Goal: Transaction & Acquisition: Purchase product/service

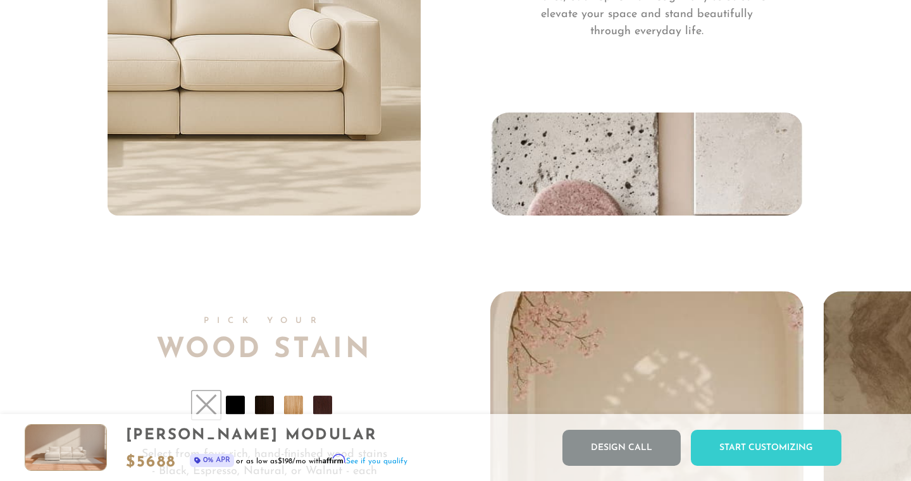
scroll to position [9047, 0]
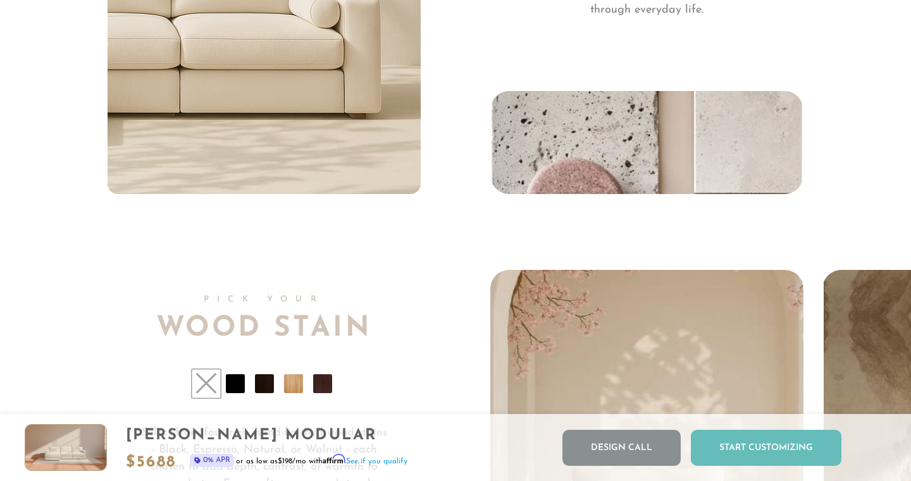
click at [742, 447] on div "Start Customizing" at bounding box center [766, 448] width 151 height 36
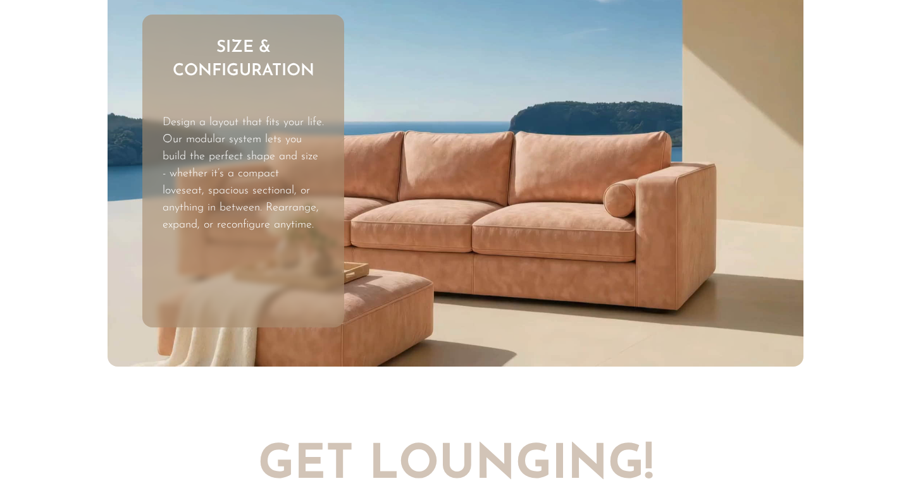
scroll to position [0, 0]
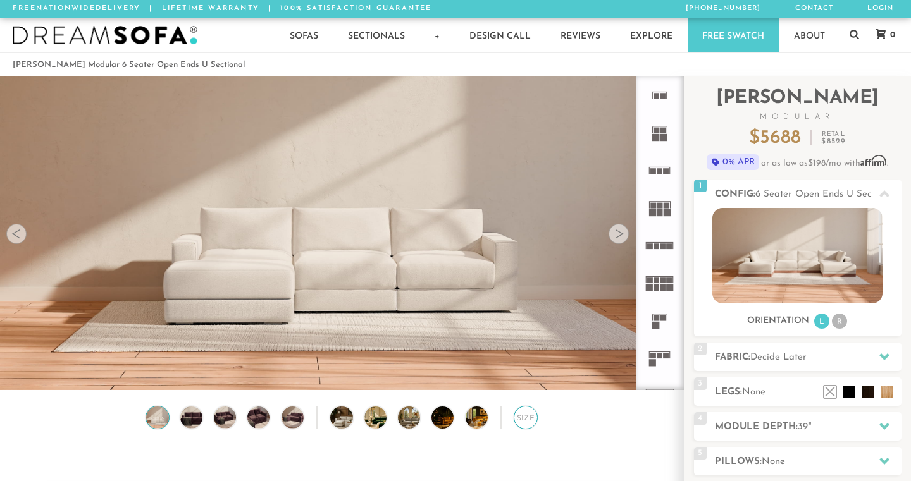
click at [524, 412] on div "Size" at bounding box center [525, 417] width 23 height 23
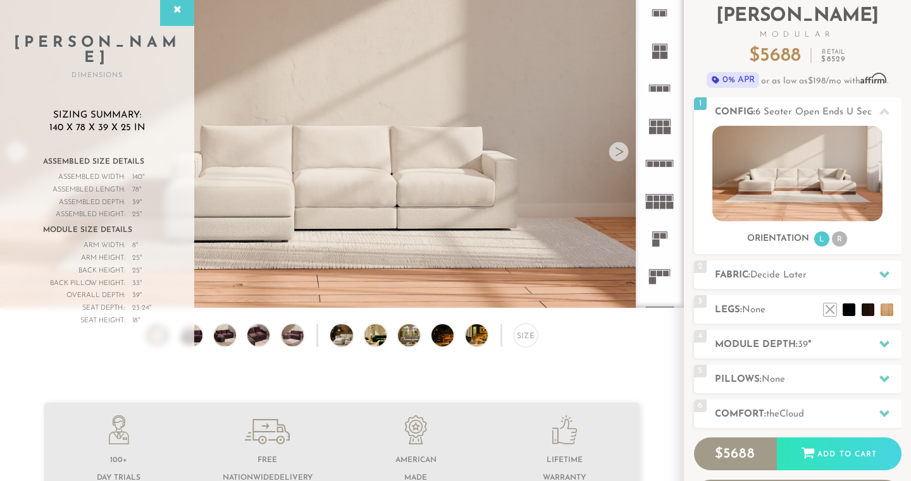
scroll to position [84, 0]
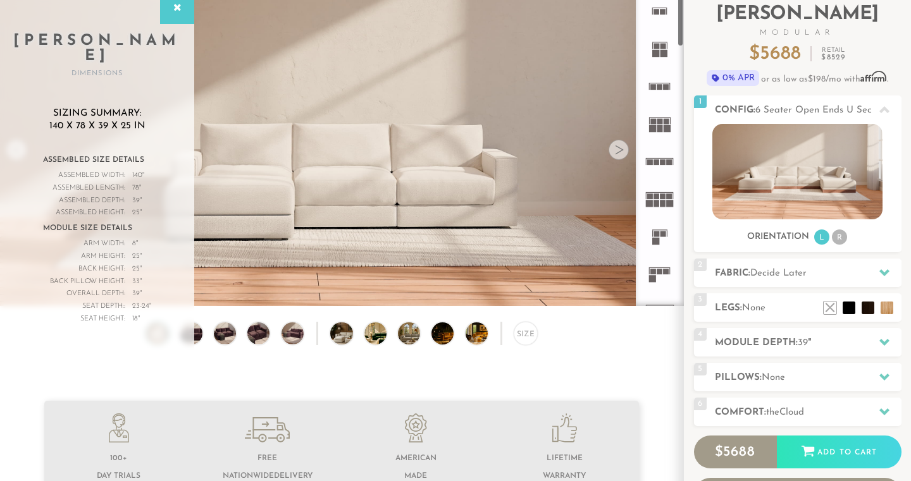
click at [625, 152] on div at bounding box center [619, 150] width 20 height 20
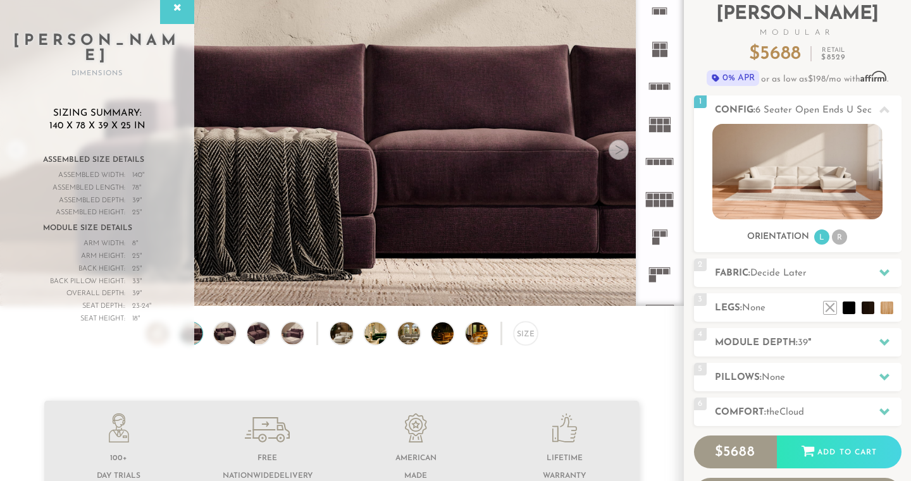
click at [625, 152] on div at bounding box center [619, 150] width 20 height 20
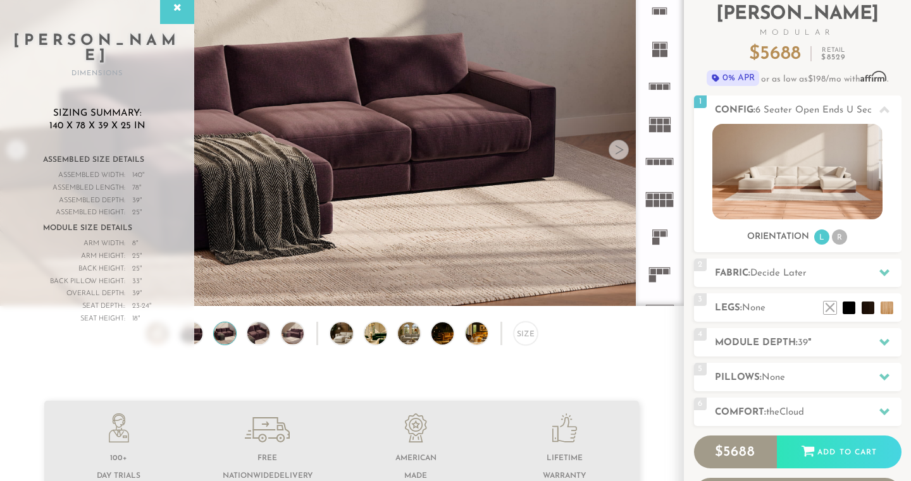
click at [625, 152] on div at bounding box center [619, 150] width 20 height 20
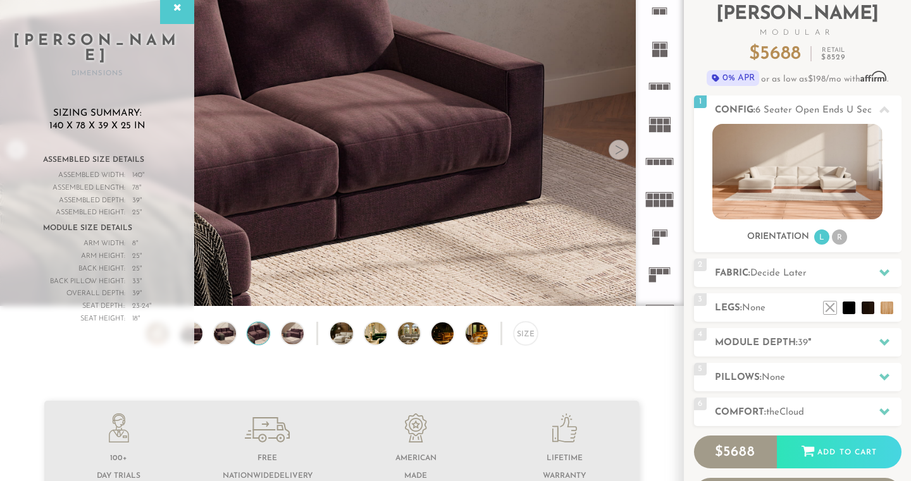
click at [625, 152] on div at bounding box center [619, 150] width 20 height 20
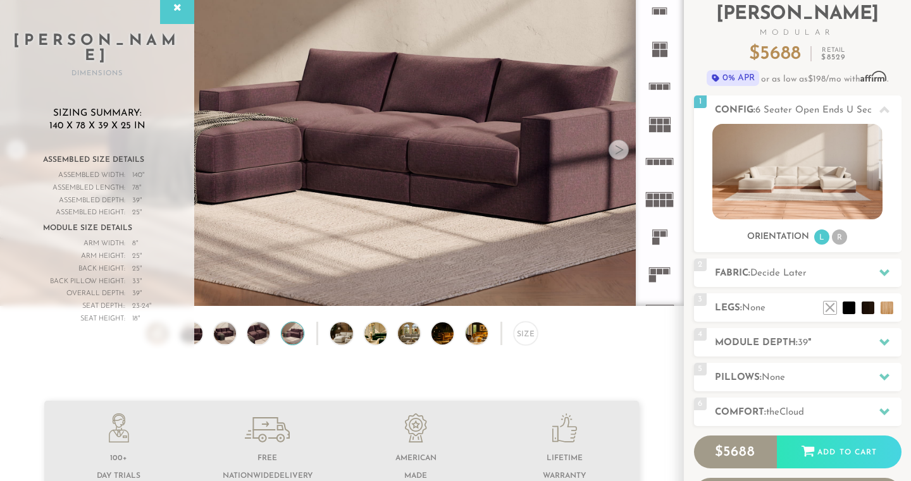
click at [625, 152] on div at bounding box center [619, 150] width 20 height 20
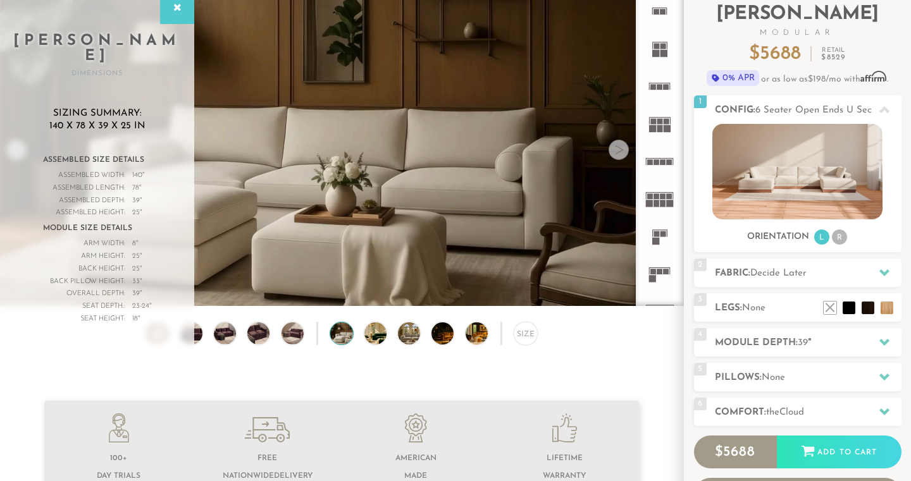
click at [625, 152] on div at bounding box center [619, 150] width 20 height 20
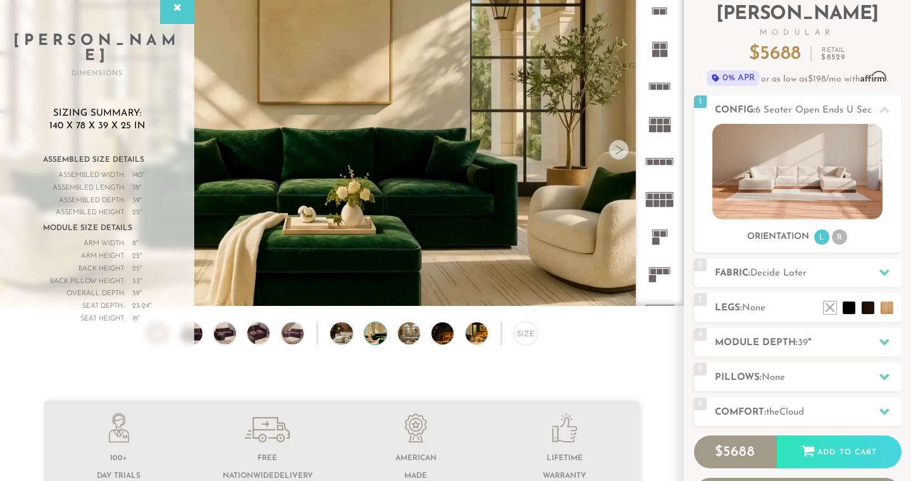
click at [625, 152] on div at bounding box center [619, 150] width 20 height 20
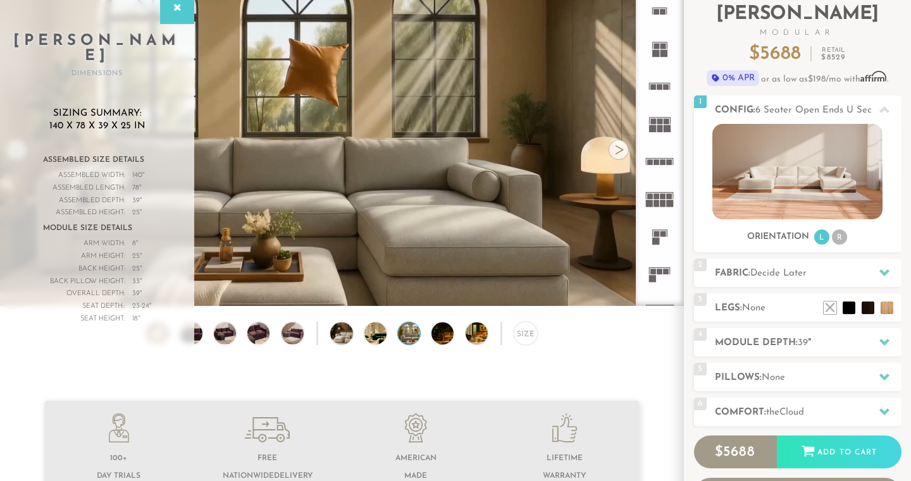
click at [625, 152] on div at bounding box center [619, 150] width 20 height 20
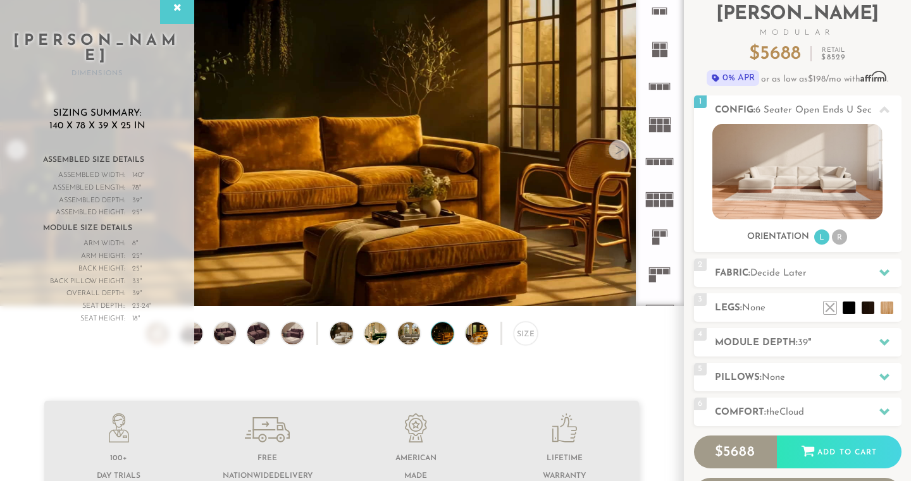
click at [625, 152] on div at bounding box center [619, 150] width 20 height 20
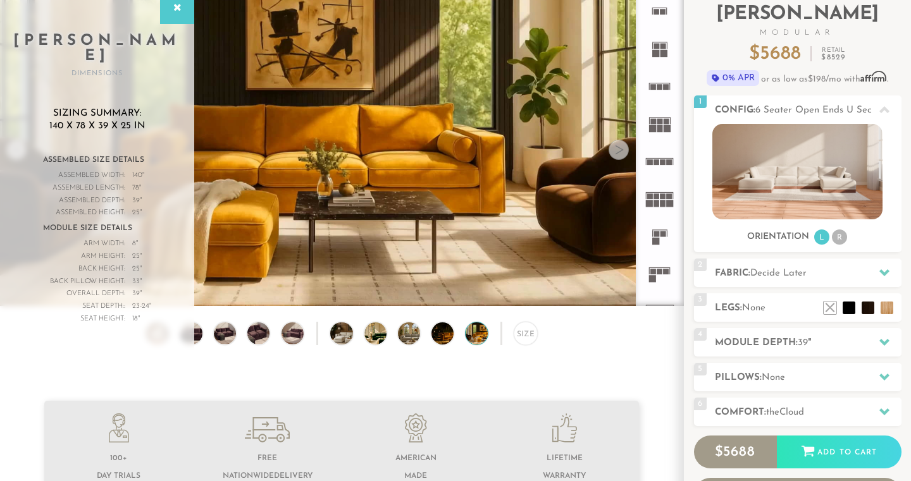
click at [625, 152] on div at bounding box center [619, 150] width 20 height 20
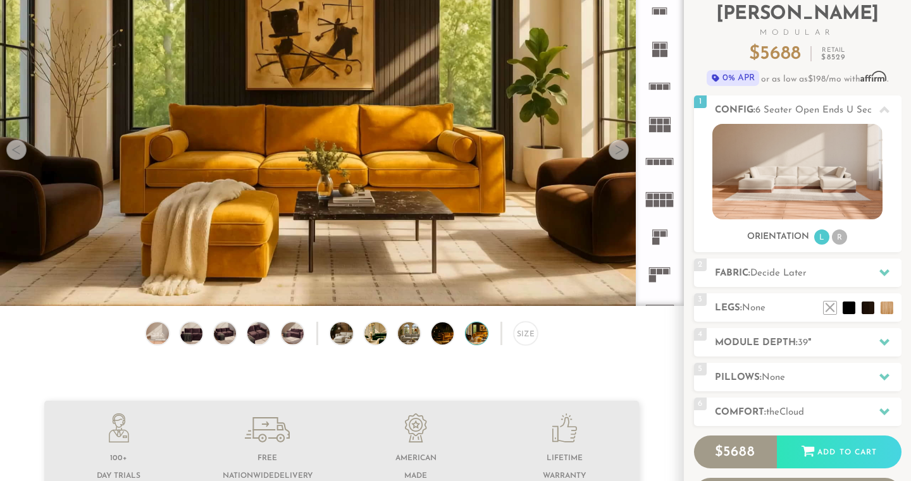
click at [625, 152] on div at bounding box center [619, 150] width 20 height 20
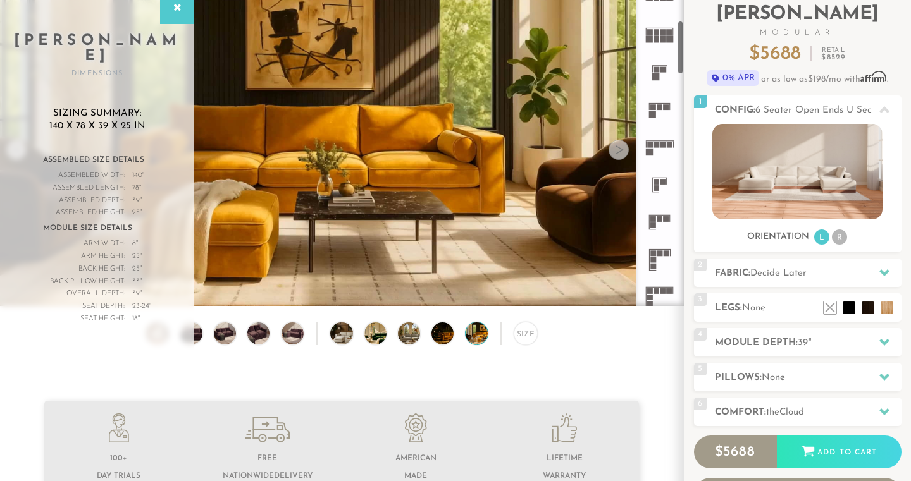
scroll to position [169, 0]
click at [659, 147] on icon at bounding box center [659, 142] width 37 height 37
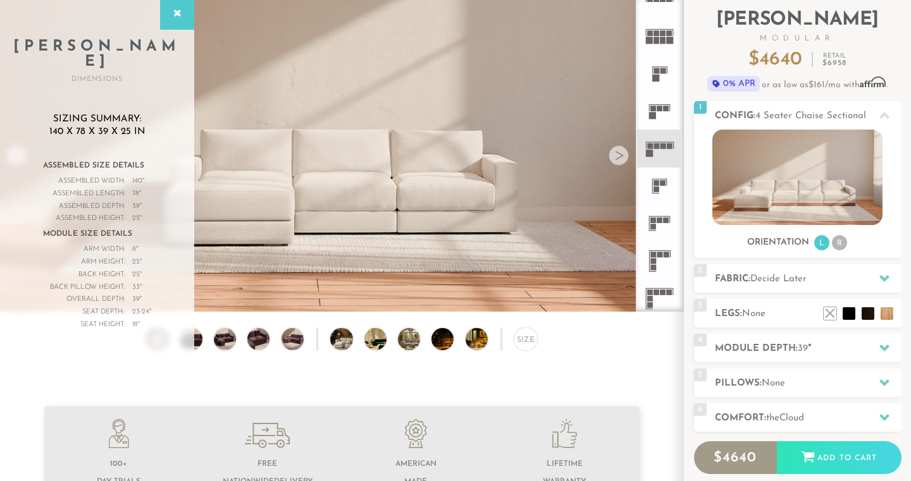
scroll to position [79, 0]
click at [304, 182] on video at bounding box center [341, 114] width 683 height 342
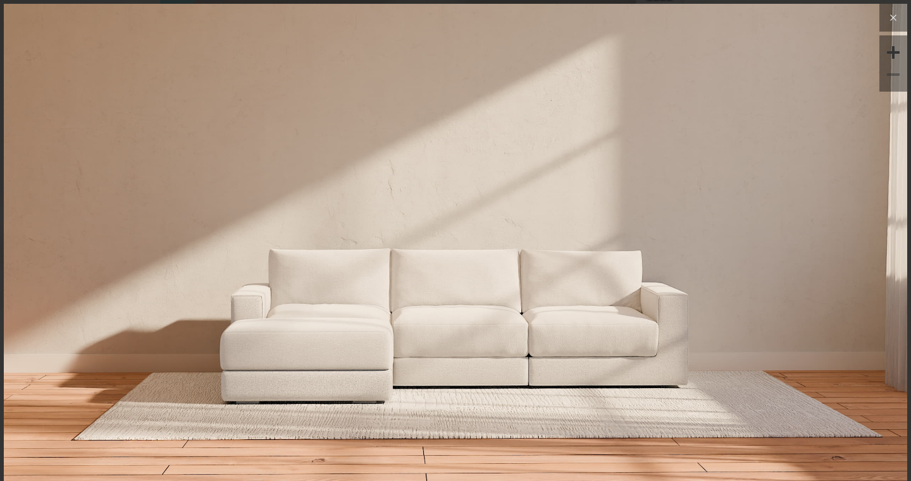
click at [894, 17] on icon at bounding box center [894, 18] width 6 height 6
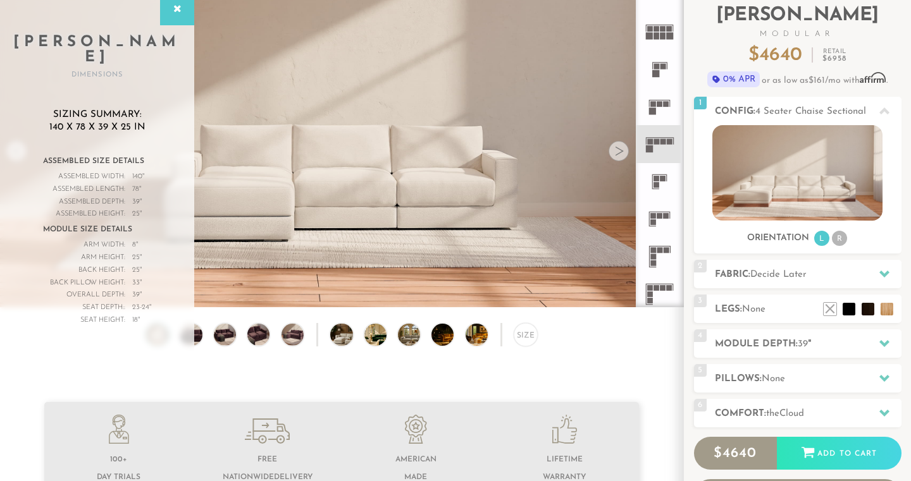
scroll to position [78, 0]
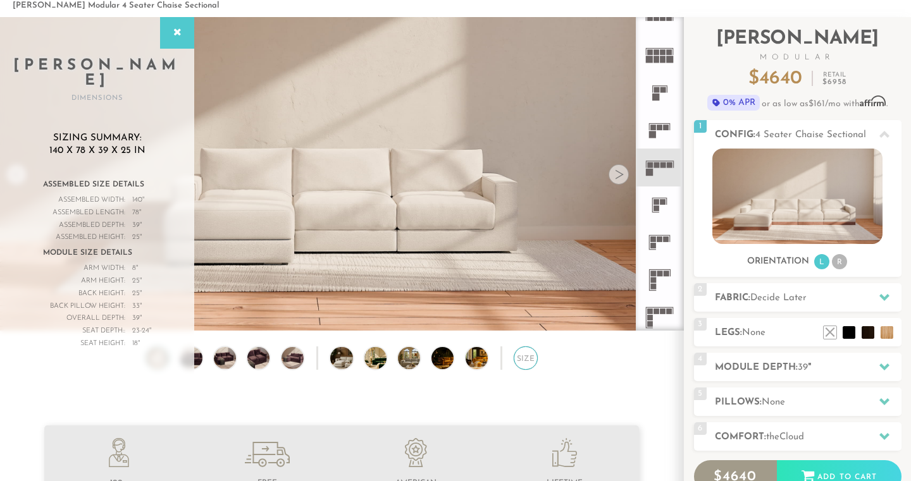
click at [525, 356] on div "Size" at bounding box center [525, 358] width 23 height 23
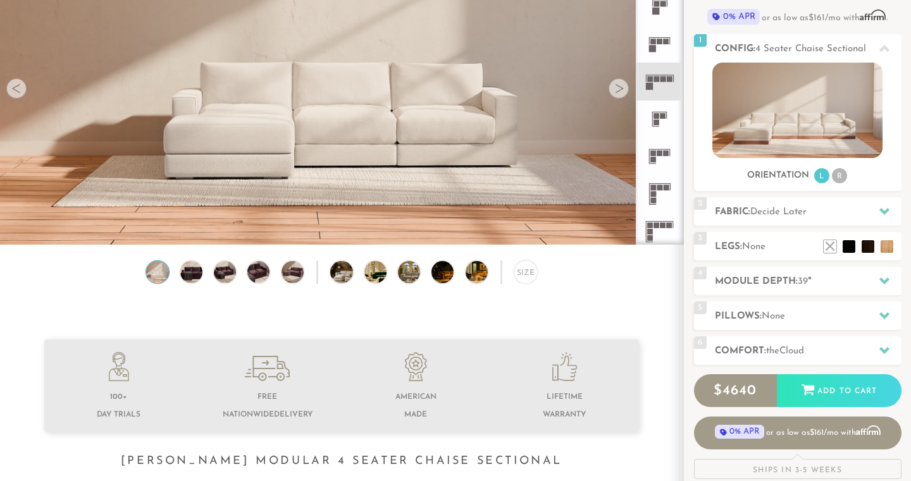
scroll to position [152, 0]
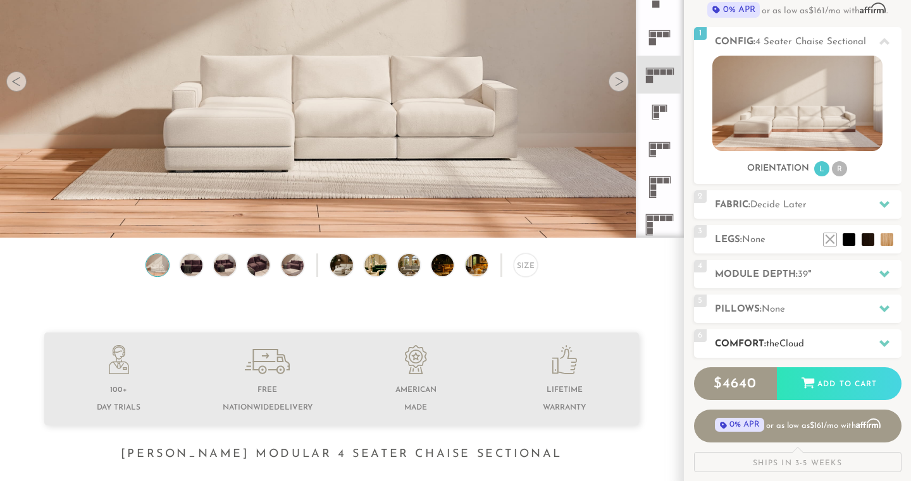
click at [817, 347] on h2 "Comfort: the Cloud" at bounding box center [808, 344] width 187 height 15
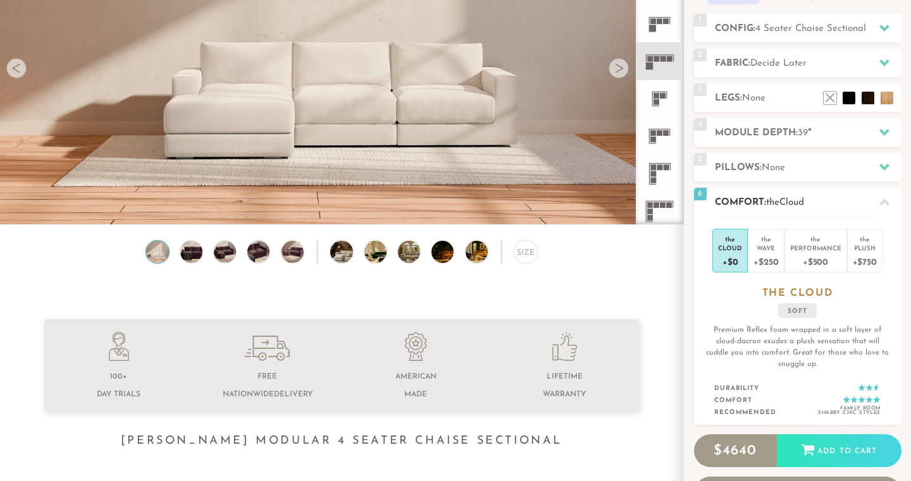
scroll to position [164, 0]
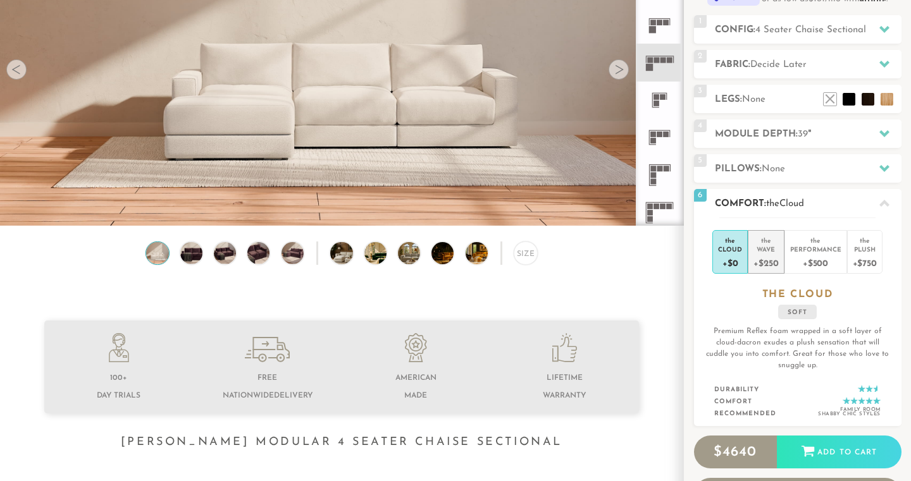
click at [771, 261] on div "+$250" at bounding box center [765, 263] width 25 height 18
click at [743, 259] on li "the Cloud +$0" at bounding box center [729, 252] width 35 height 44
click at [760, 259] on div "+$250" at bounding box center [765, 263] width 25 height 18
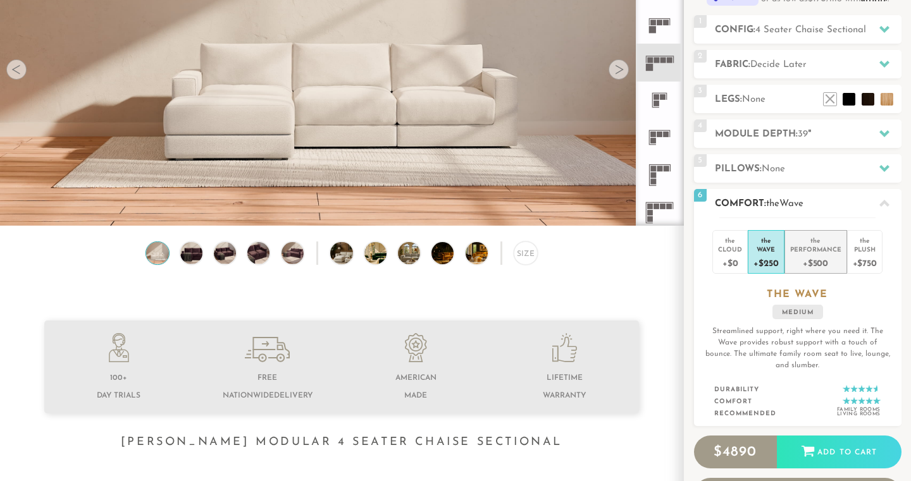
click at [829, 257] on div "+$500" at bounding box center [815, 263] width 51 height 18
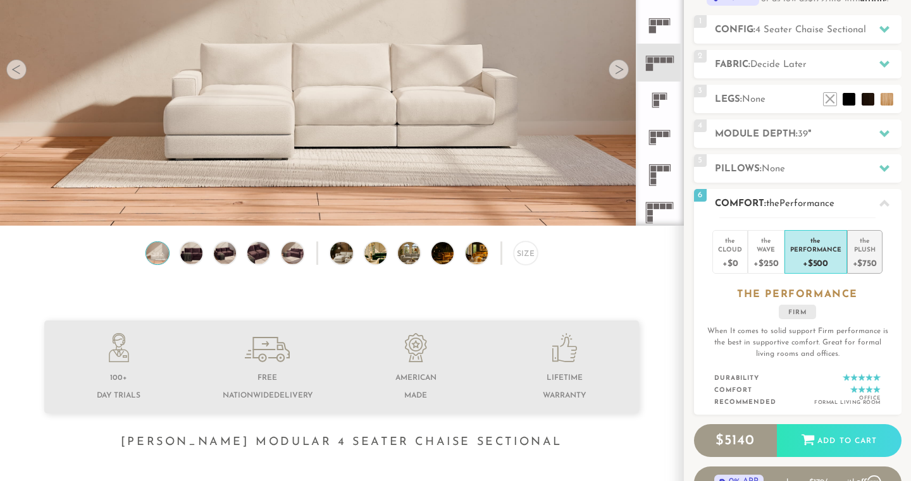
click at [858, 254] on div "+$750" at bounding box center [865, 263] width 24 height 18
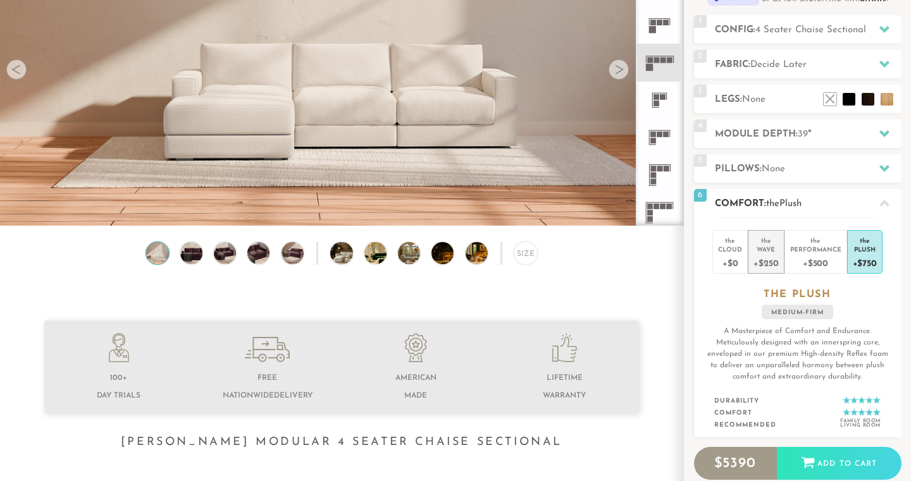
click at [770, 261] on div "+$250" at bounding box center [765, 263] width 25 height 18
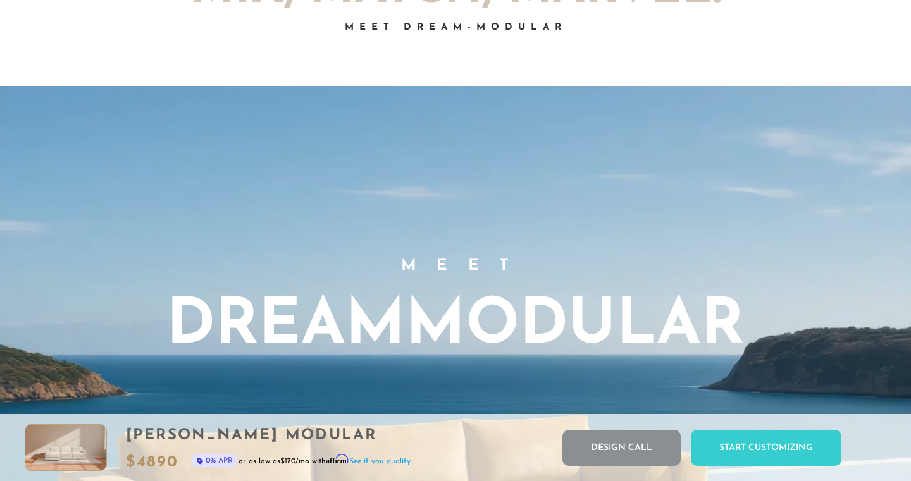
scroll to position [766, 0]
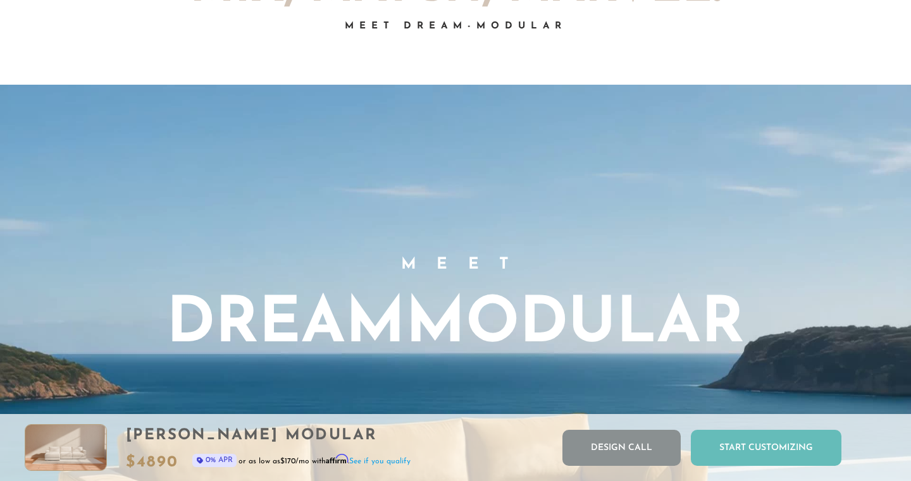
click at [784, 457] on div "Start Customizing" at bounding box center [766, 448] width 151 height 36
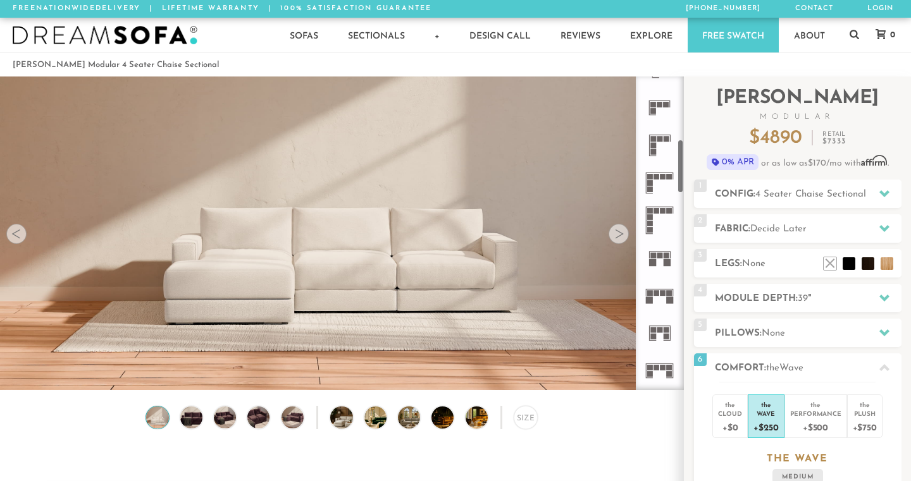
scroll to position [390, 0]
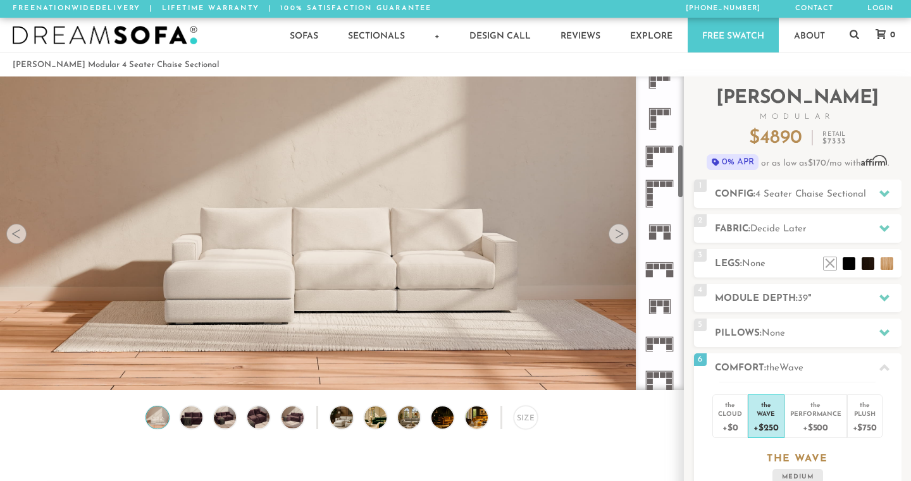
click at [660, 265] on rect at bounding box center [663, 267] width 6 height 6
click at [660, 265] on icon at bounding box center [659, 269] width 37 height 37
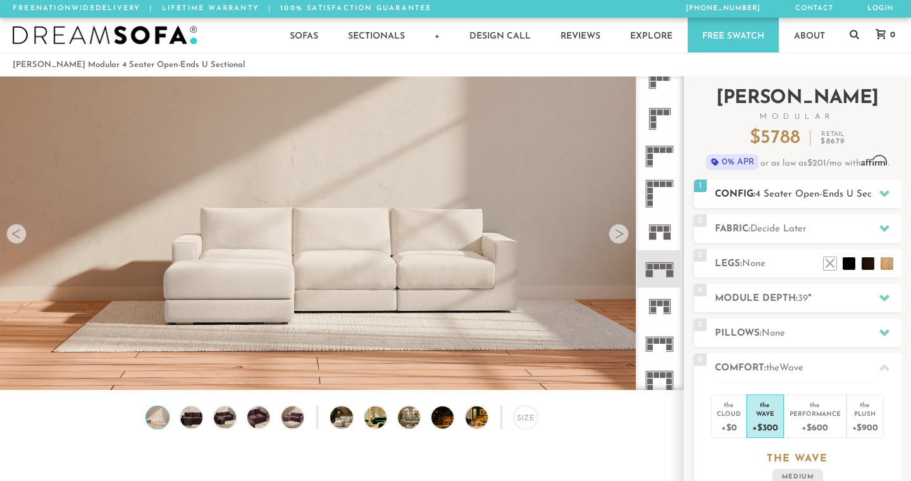
click at [886, 192] on icon at bounding box center [884, 193] width 10 height 7
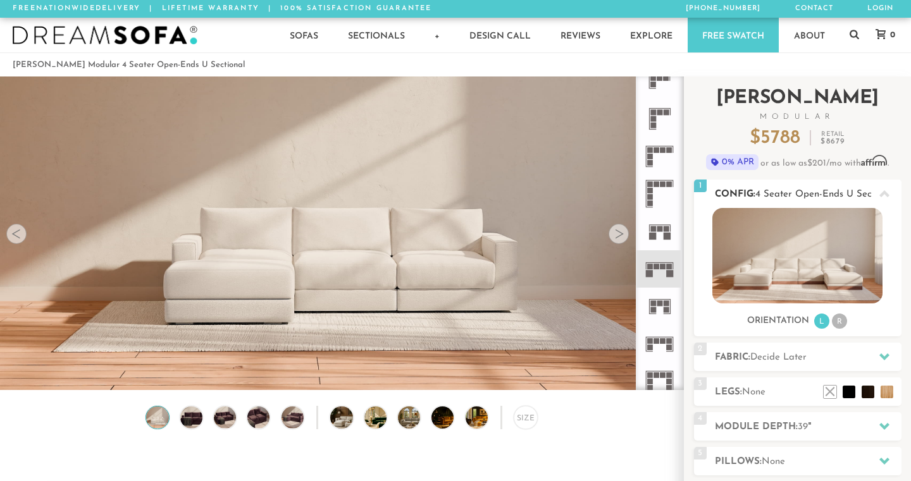
click at [886, 192] on icon at bounding box center [884, 193] width 10 height 7
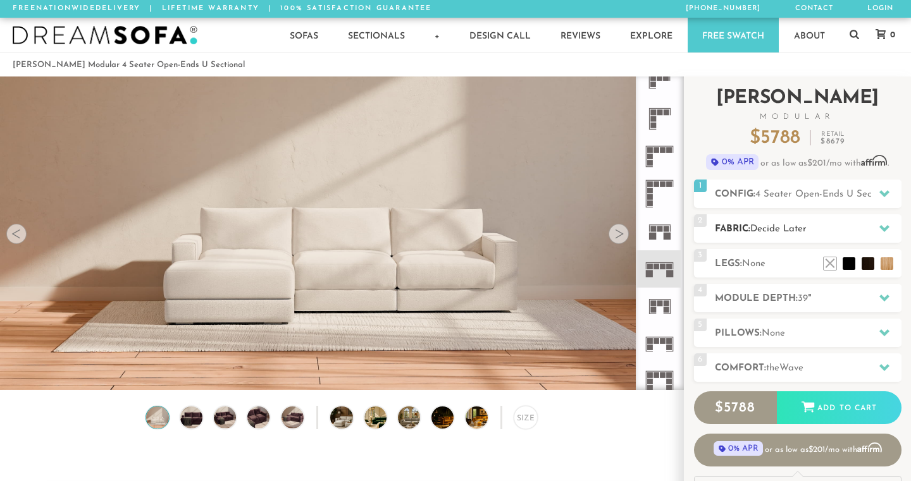
click at [879, 228] on icon at bounding box center [884, 228] width 10 height 10
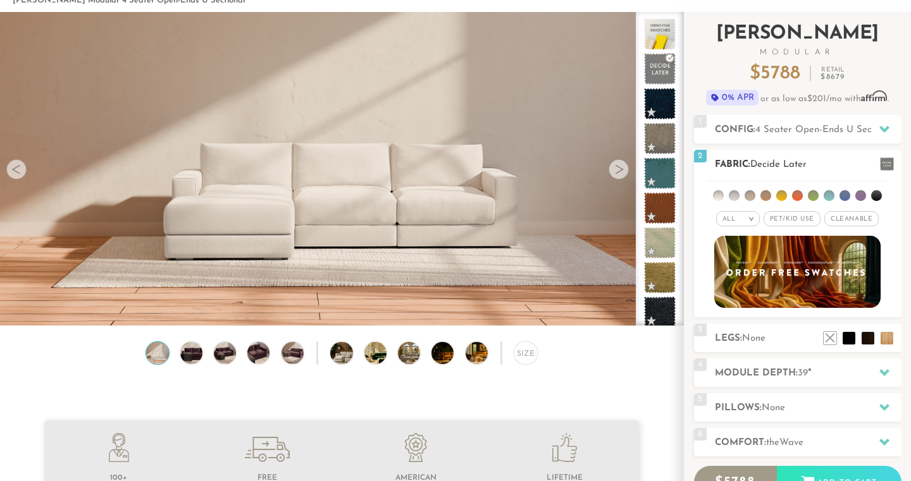
scroll to position [65, 0]
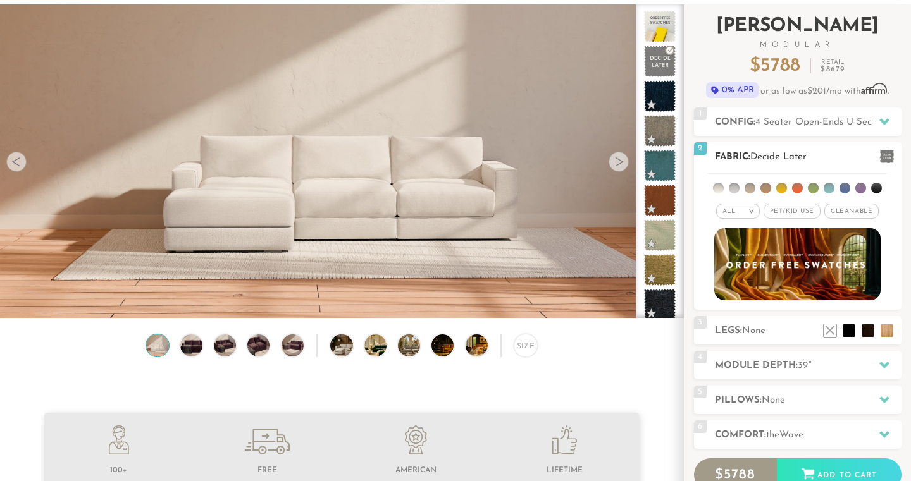
click at [737, 190] on li at bounding box center [734, 188] width 11 height 11
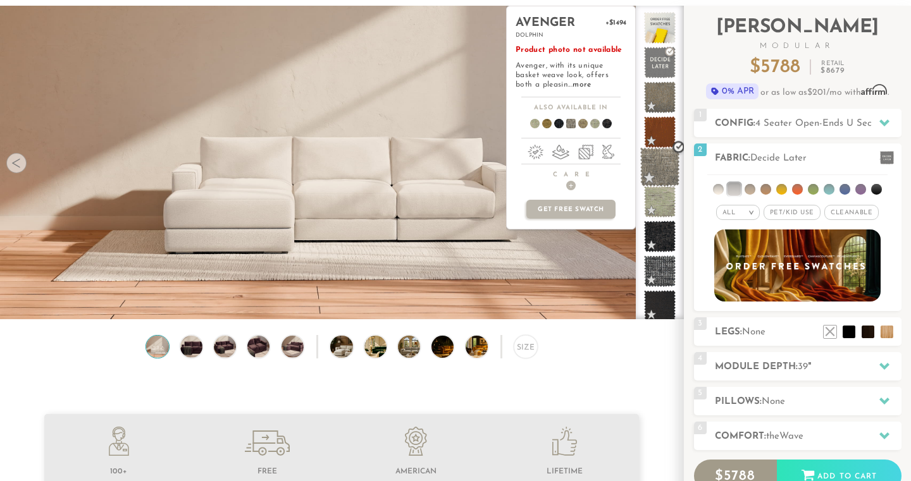
scroll to position [1, 0]
click at [659, 230] on span at bounding box center [660, 236] width 40 height 40
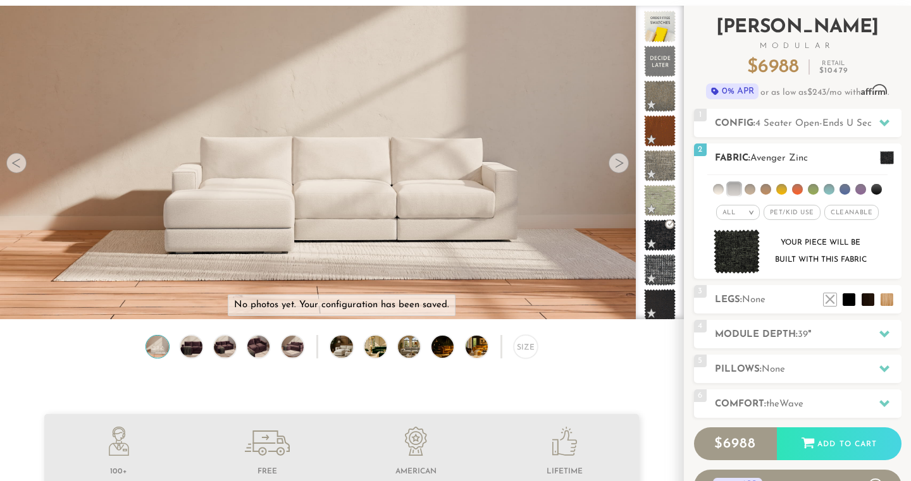
click at [718, 189] on li at bounding box center [718, 189] width 11 height 11
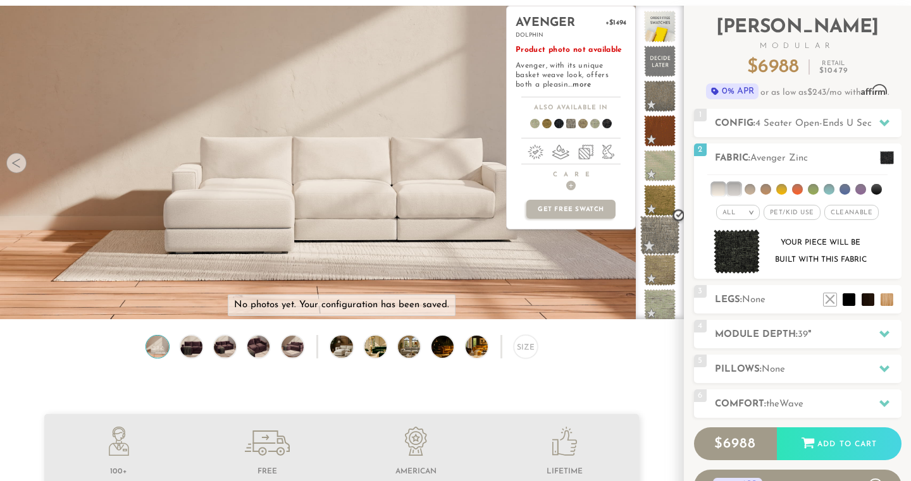
click at [657, 242] on span at bounding box center [660, 236] width 40 height 40
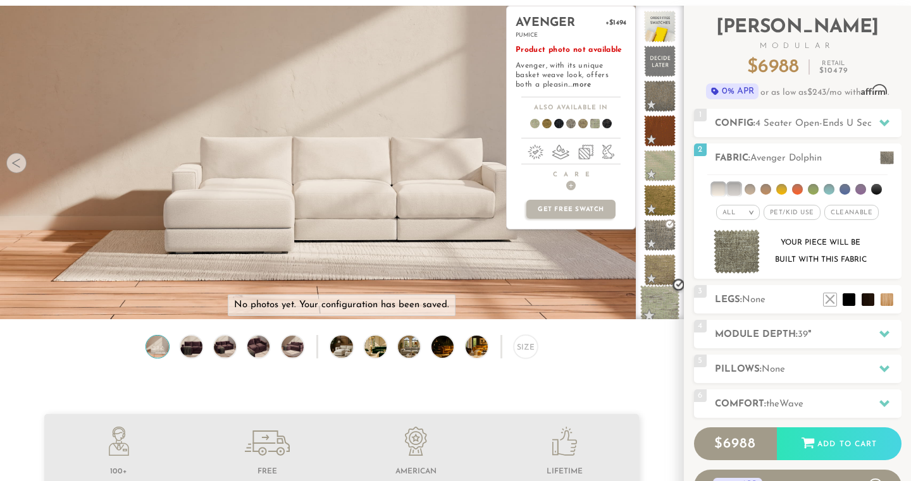
click at [656, 294] on span at bounding box center [660, 305] width 40 height 40
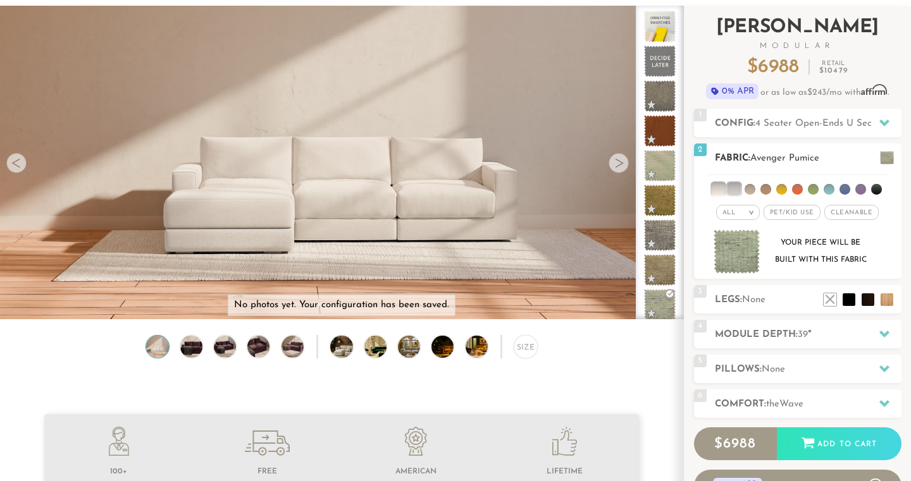
click at [831, 189] on li at bounding box center [829, 189] width 11 height 11
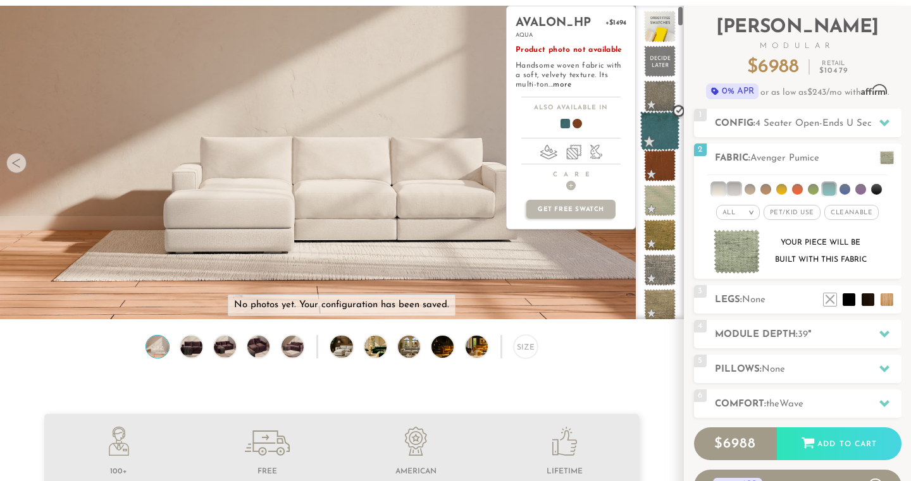
click at [659, 127] on span at bounding box center [660, 131] width 40 height 40
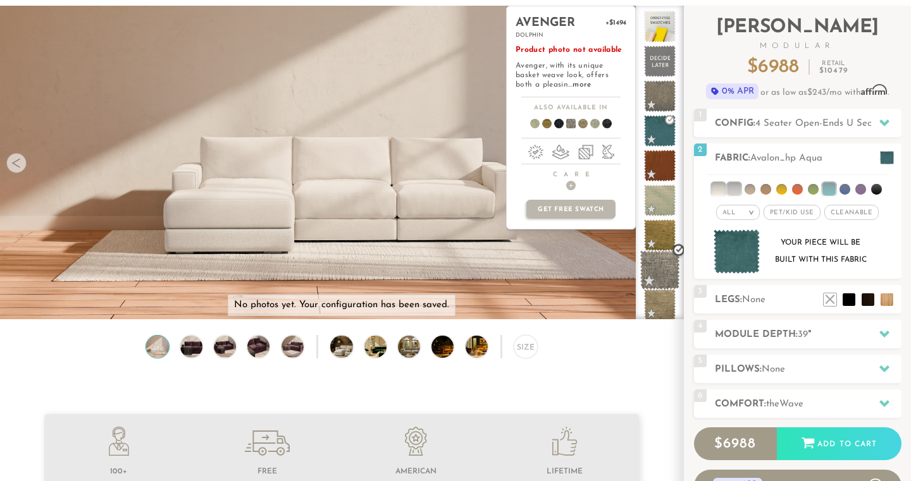
click at [666, 259] on span at bounding box center [660, 271] width 40 height 40
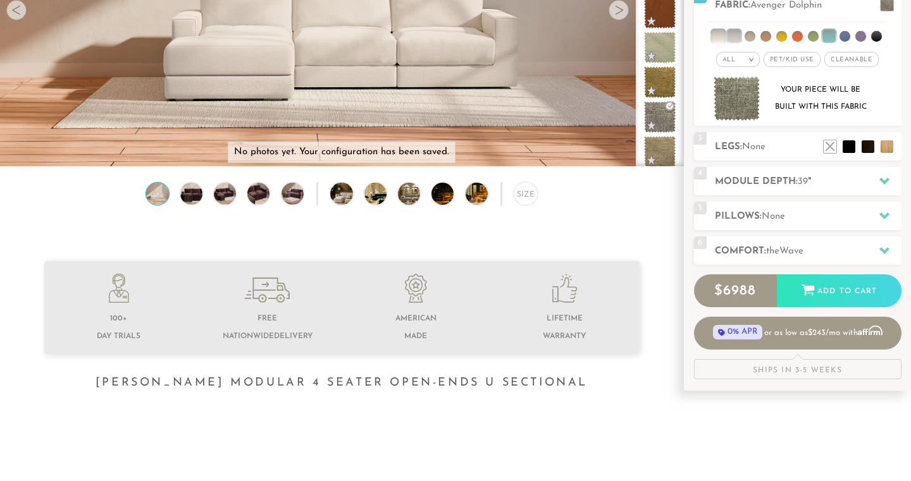
scroll to position [229, 0]
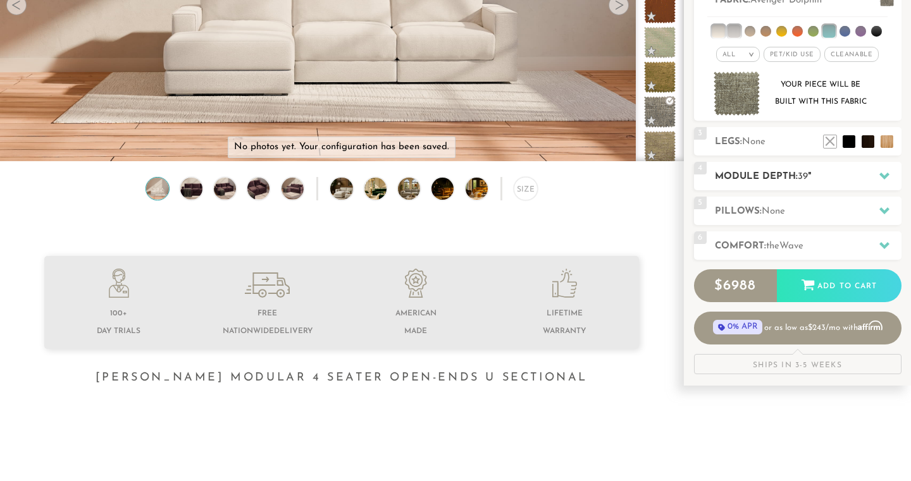
click at [798, 183] on h2 "Module Depth: 39 "" at bounding box center [808, 177] width 187 height 15
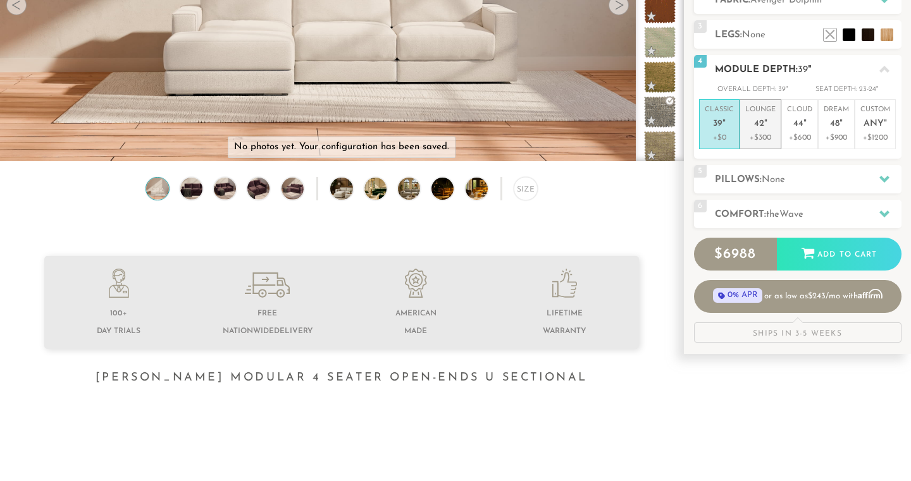
click at [764, 127] on em """ at bounding box center [765, 124] width 3 height 11
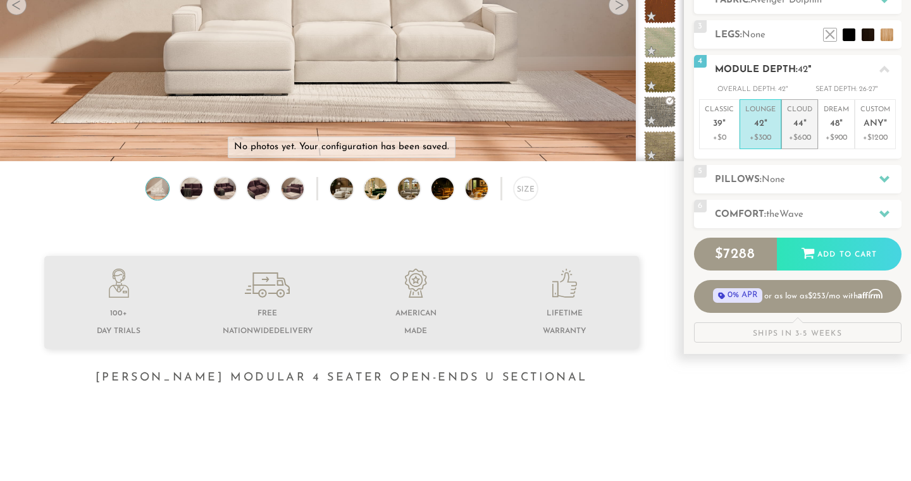
click at [793, 127] on span "44" at bounding box center [798, 124] width 10 height 11
click at [770, 128] on p "Lounge 42 "" at bounding box center [760, 118] width 30 height 27
click at [760, 129] on p "Lounge 42 "" at bounding box center [760, 118] width 30 height 27
click at [726, 130] on p "Classic 39 "" at bounding box center [719, 118] width 29 height 27
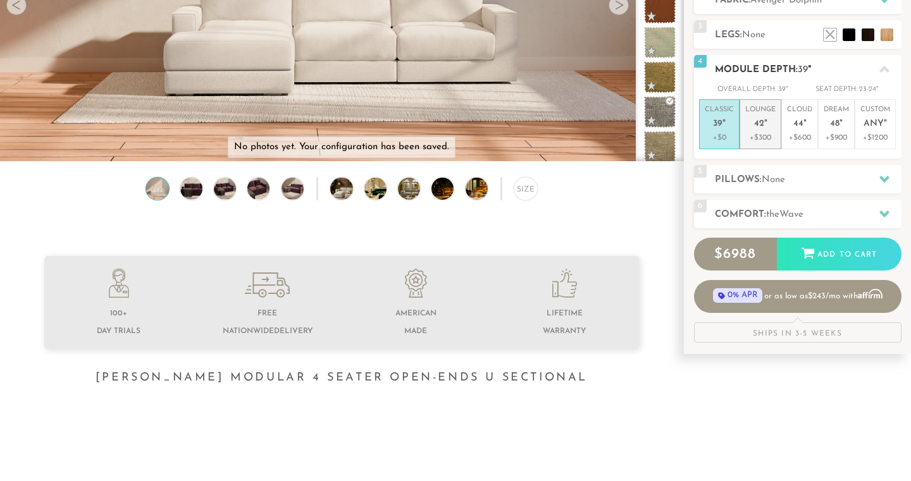
click at [770, 128] on p "Lounge 42 "" at bounding box center [760, 118] width 30 height 27
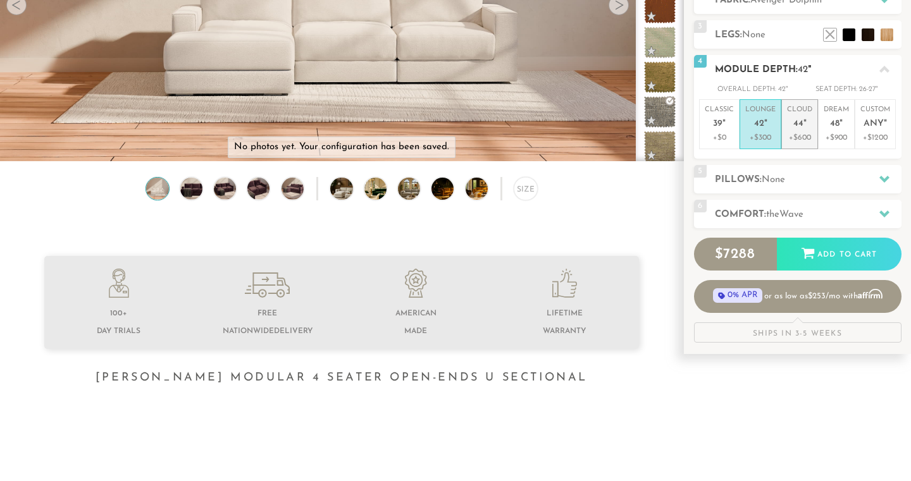
click at [801, 128] on span "44" at bounding box center [798, 124] width 10 height 11
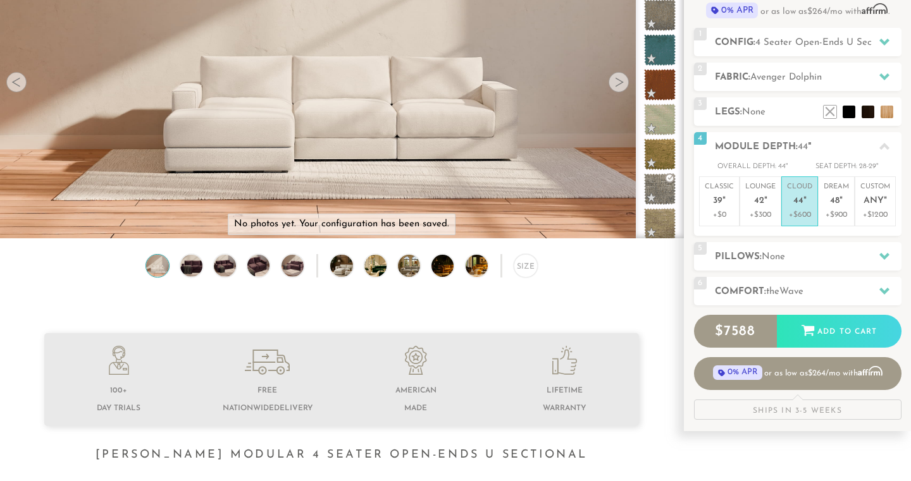
scroll to position [147, 0]
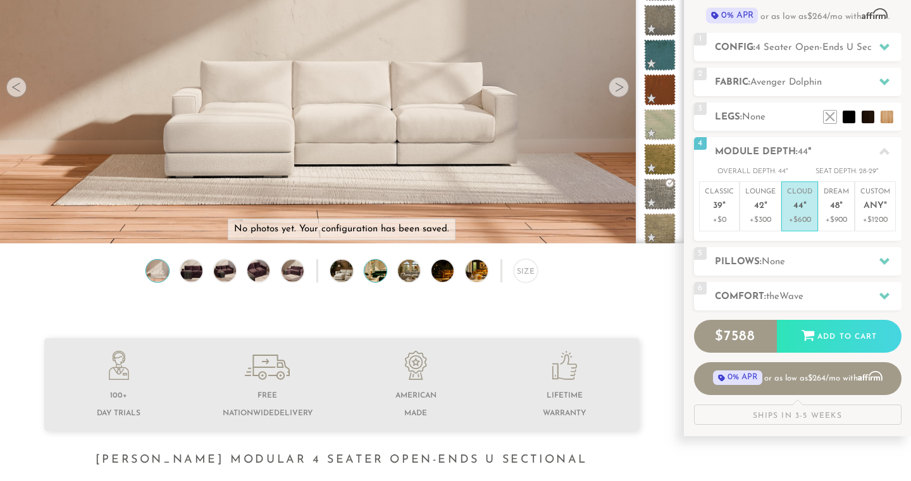
click at [373, 275] on img at bounding box center [383, 271] width 39 height 22
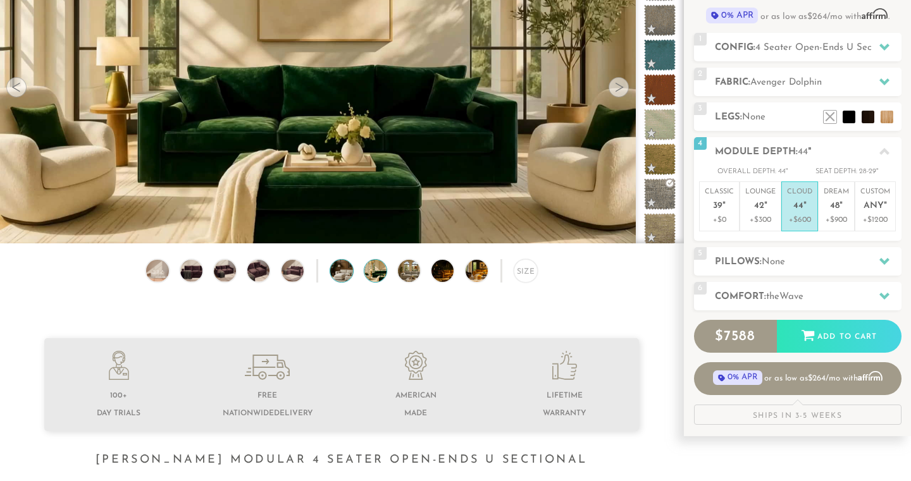
click at [343, 273] on img at bounding box center [349, 271] width 39 height 22
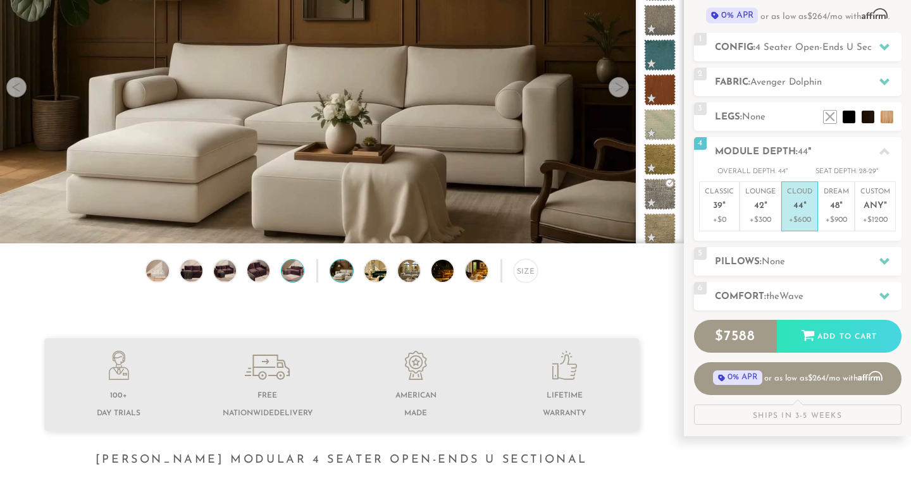
click at [284, 270] on img at bounding box center [292, 271] width 27 height 22
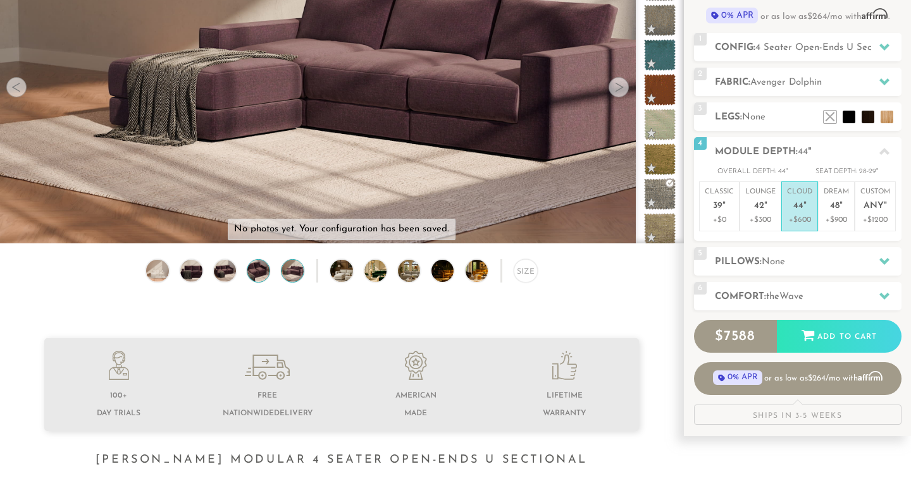
click at [261, 269] on img at bounding box center [258, 271] width 27 height 22
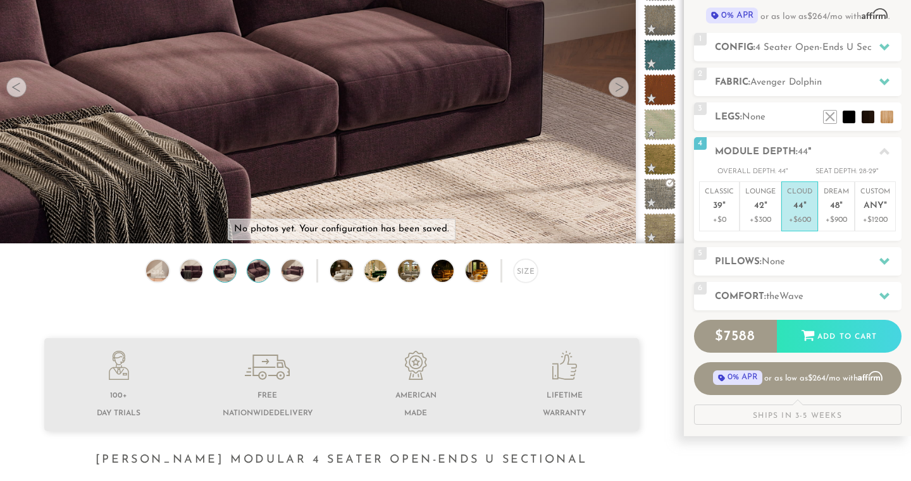
click at [221, 273] on img at bounding box center [225, 271] width 27 height 22
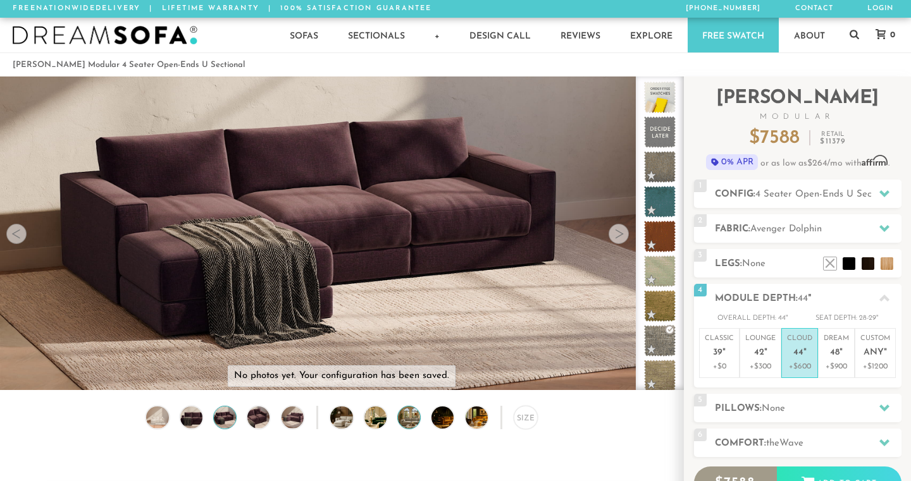
scroll to position [0, 0]
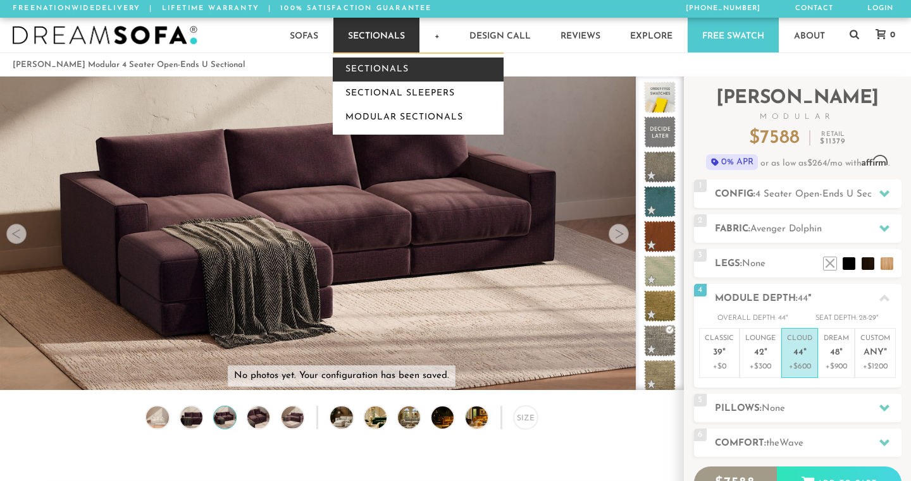
click at [370, 68] on link "Sectionals" at bounding box center [418, 70] width 171 height 24
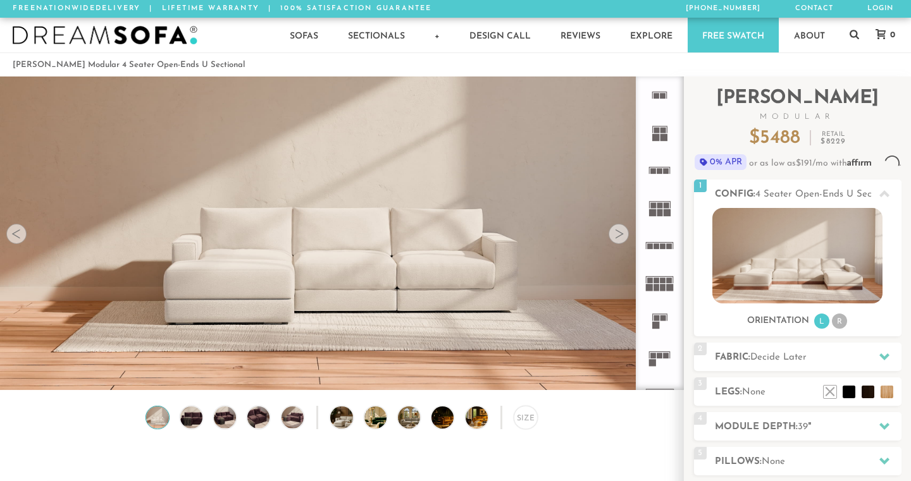
scroll to position [13905, 911]
click at [524, 420] on div "Size" at bounding box center [525, 417] width 23 height 23
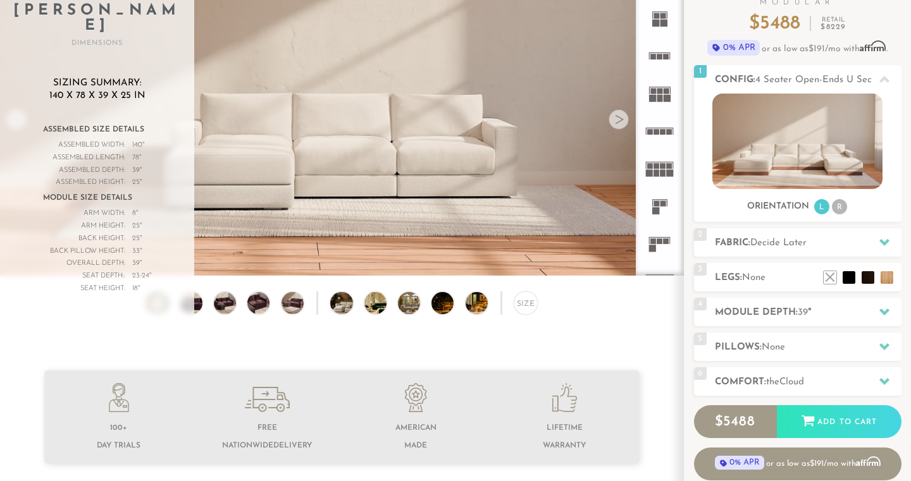
scroll to position [136, 0]
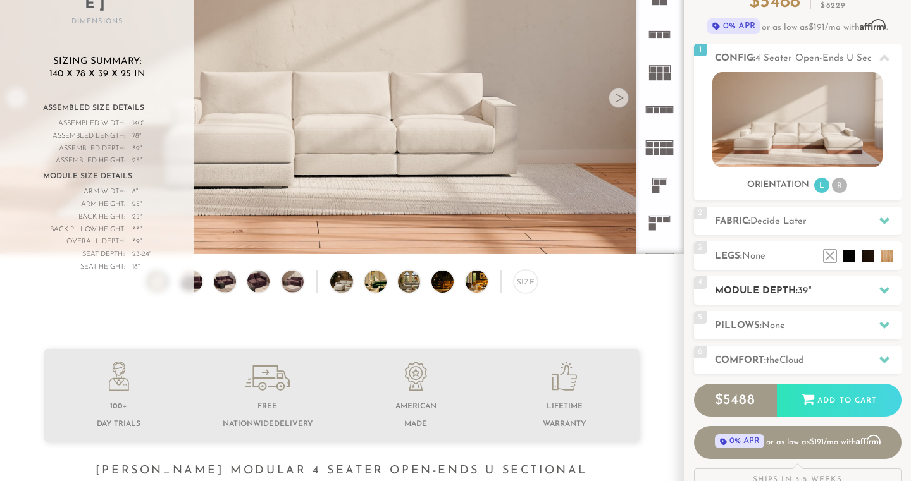
click at [875, 292] on div at bounding box center [884, 291] width 27 height 26
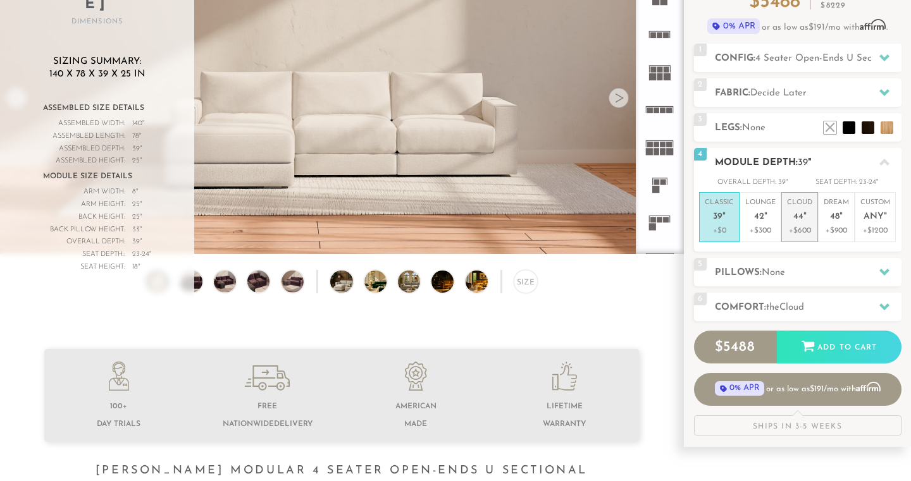
click at [799, 225] on p "+$600" at bounding box center [799, 230] width 25 height 11
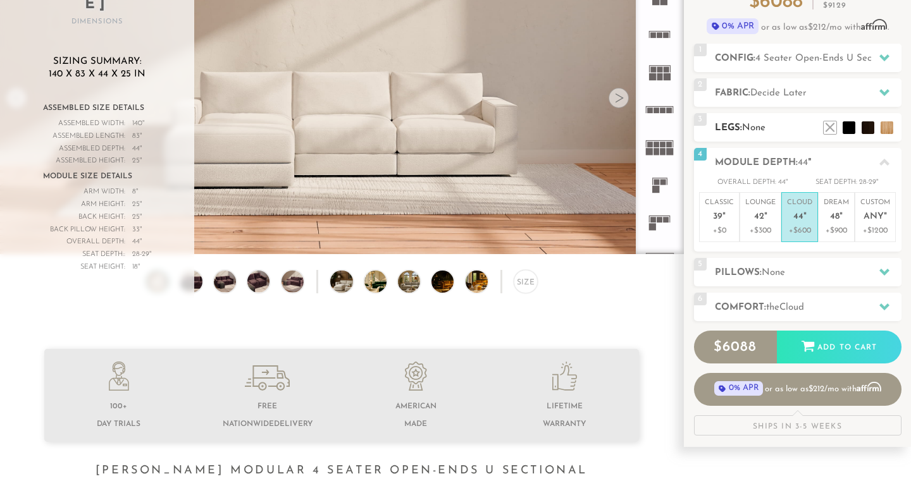
click at [783, 130] on h2 "Legs: None" at bounding box center [808, 128] width 187 height 15
click at [830, 126] on li at bounding box center [811, 109] width 51 height 51
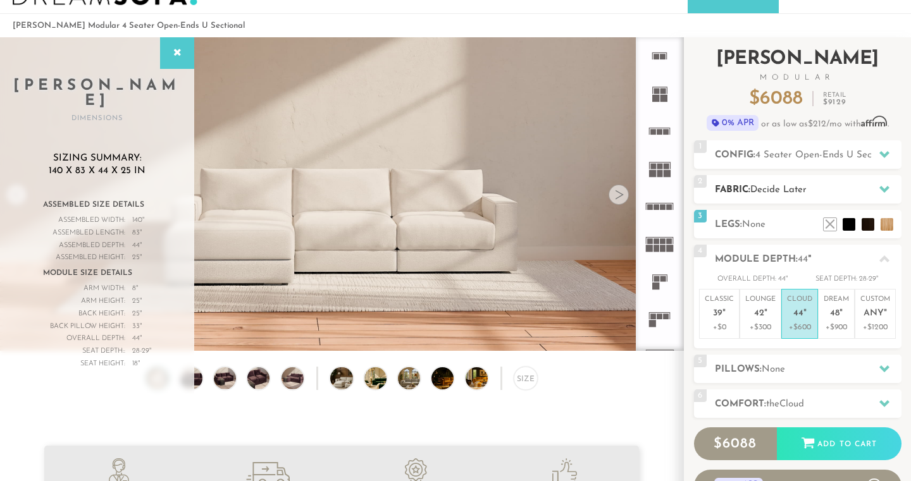
scroll to position [18, 0]
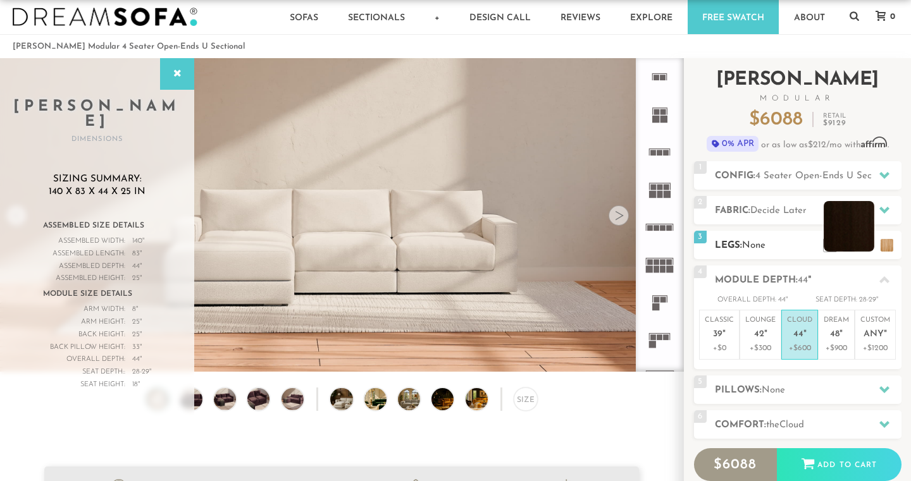
click at [868, 244] on li at bounding box center [849, 226] width 51 height 51
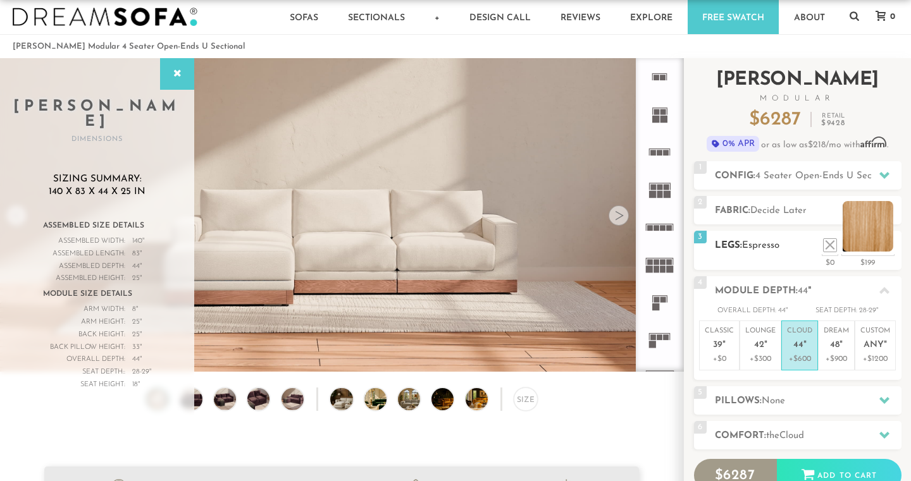
click at [884, 247] on li at bounding box center [868, 226] width 51 height 51
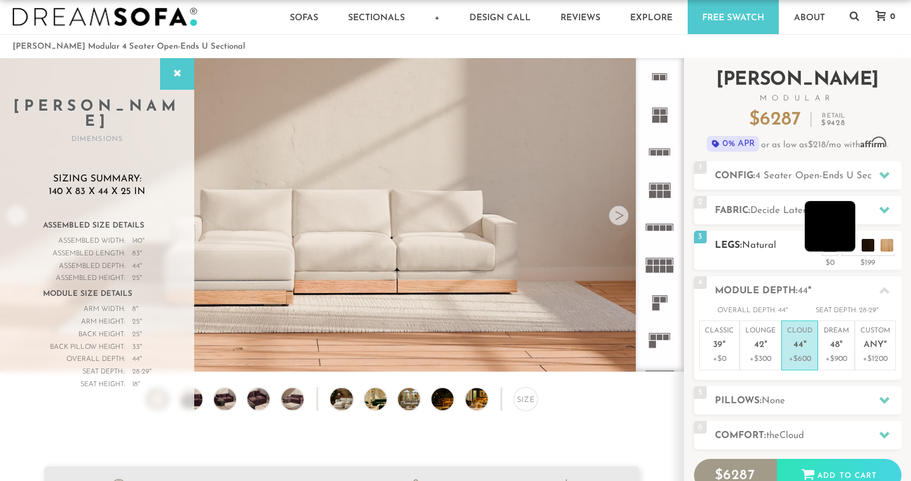
click at [847, 247] on li at bounding box center [830, 226] width 51 height 51
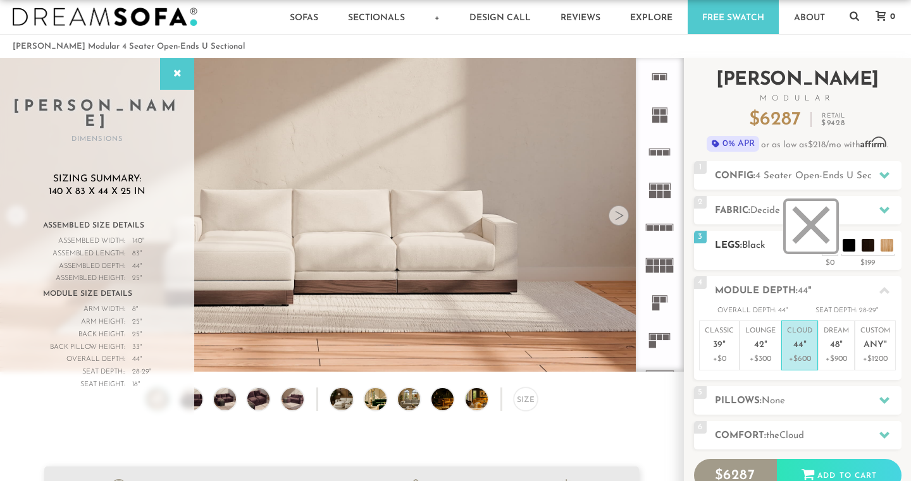
click at [829, 247] on li at bounding box center [811, 226] width 51 height 51
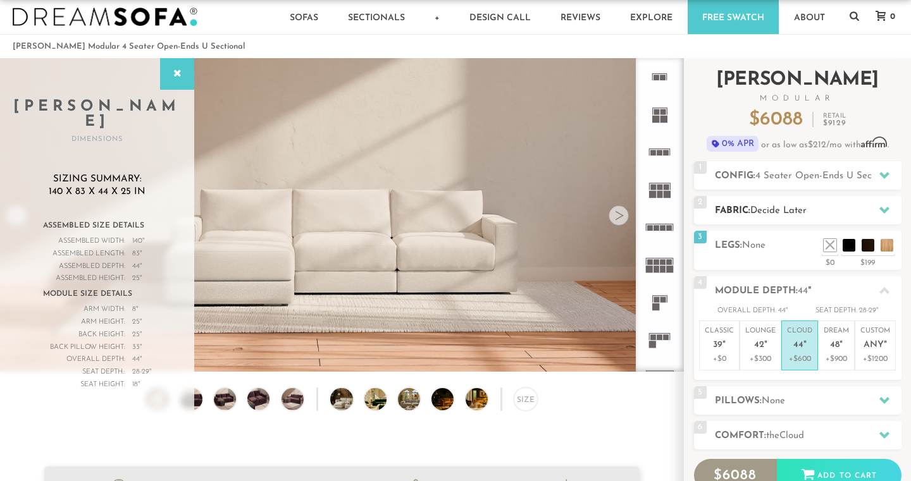
click at [833, 209] on h2 "Fabric: Decide Later" at bounding box center [808, 211] width 187 height 15
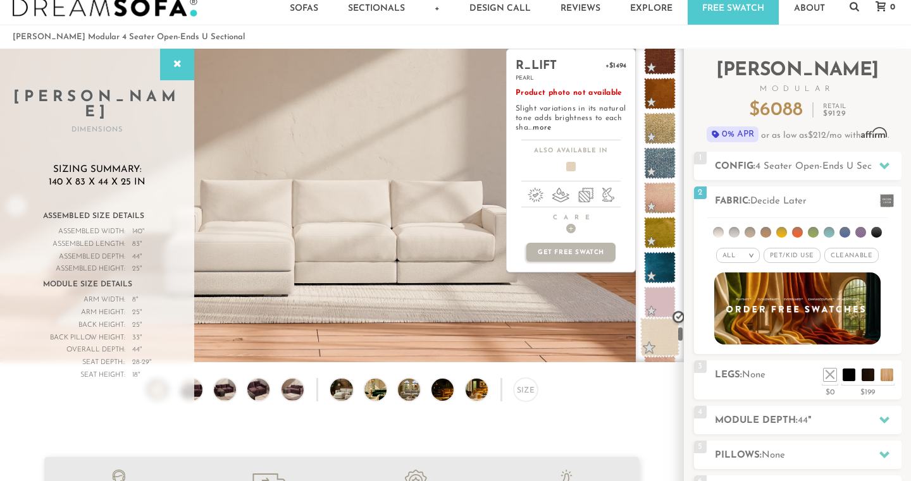
scroll to position [6802, 0]
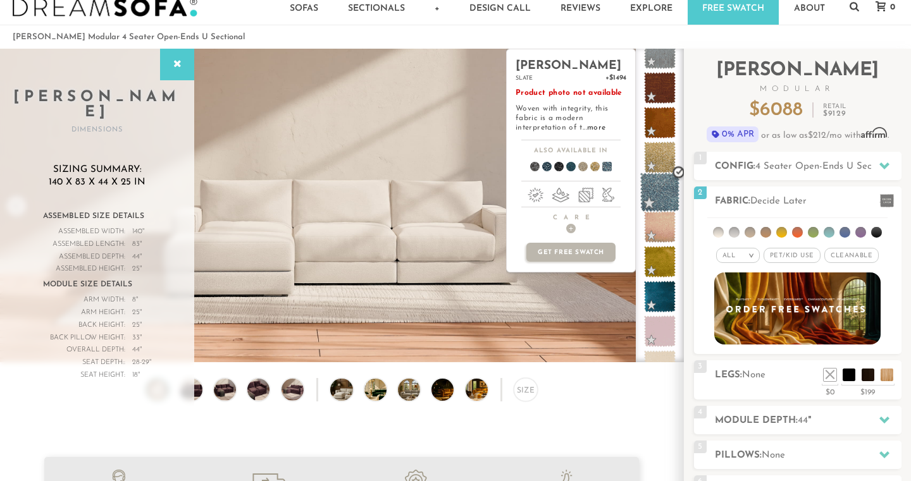
click at [667, 189] on span at bounding box center [660, 193] width 40 height 40
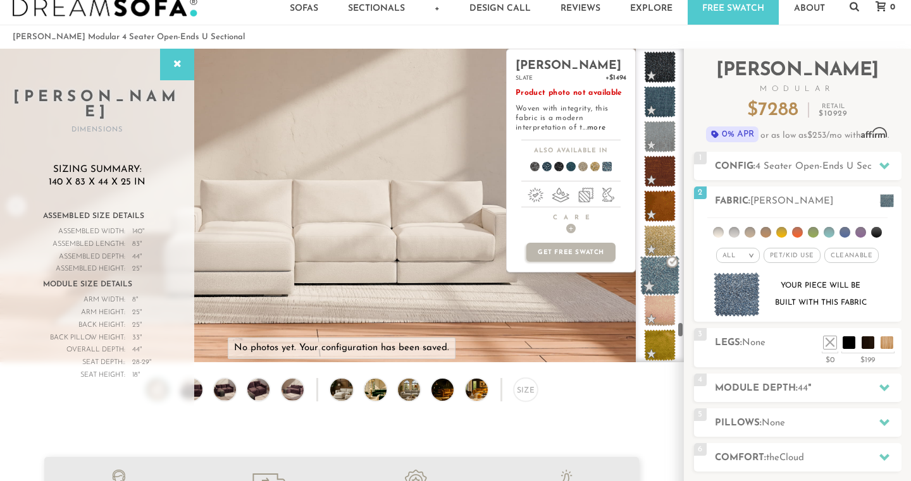
scroll to position [6718, 0]
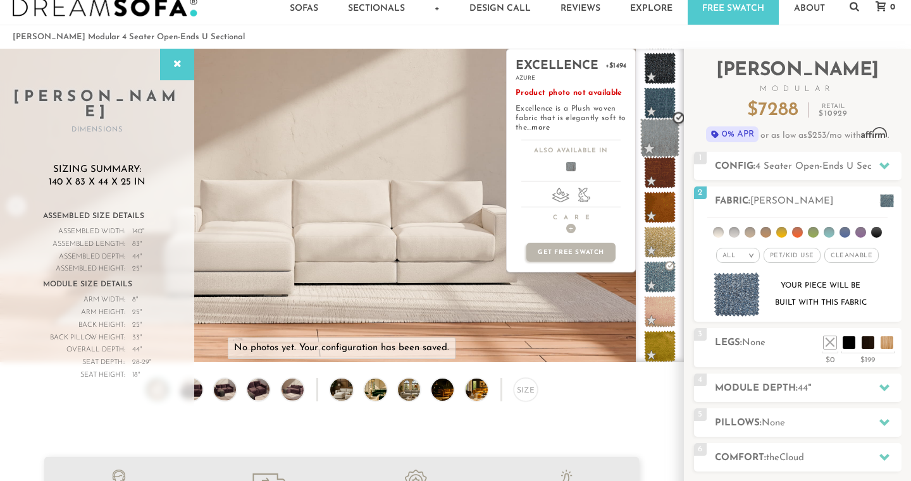
click at [662, 133] on span at bounding box center [660, 138] width 40 height 40
click at [541, 127] on link "more" at bounding box center [540, 128] width 18 height 8
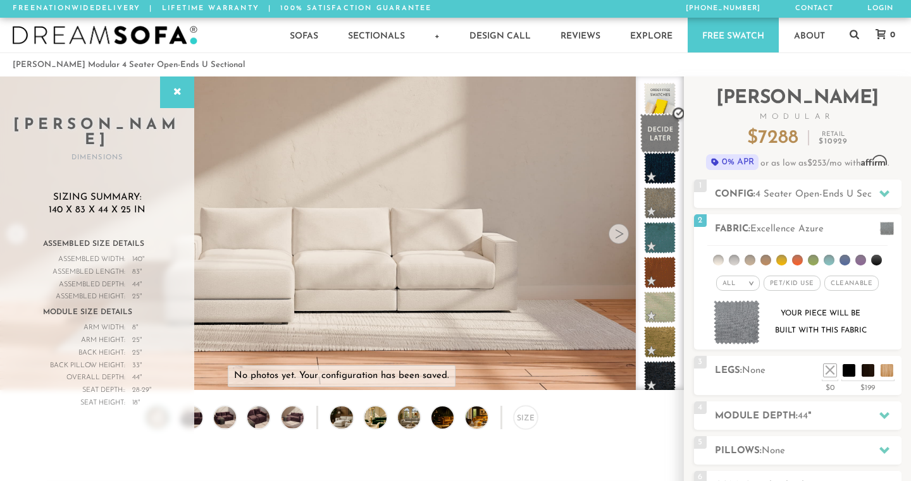
scroll to position [1, 0]
click at [666, 130] on span at bounding box center [660, 133] width 40 height 40
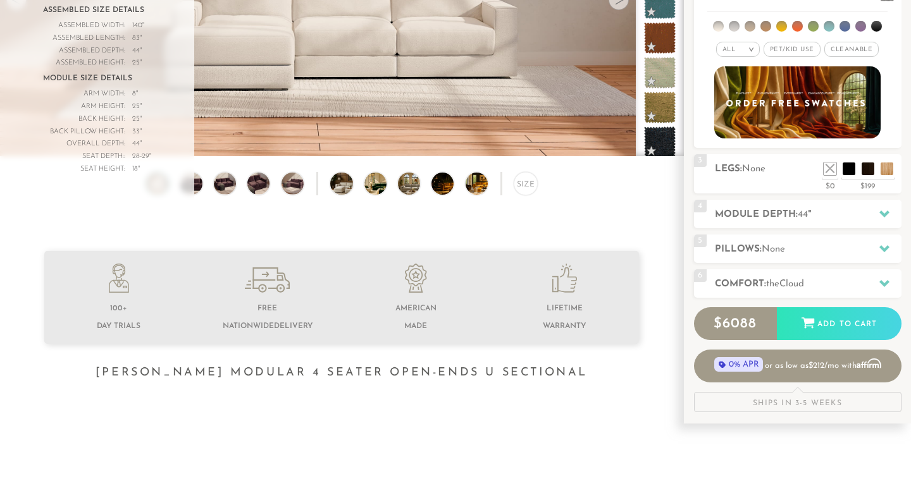
scroll to position [235, 0]
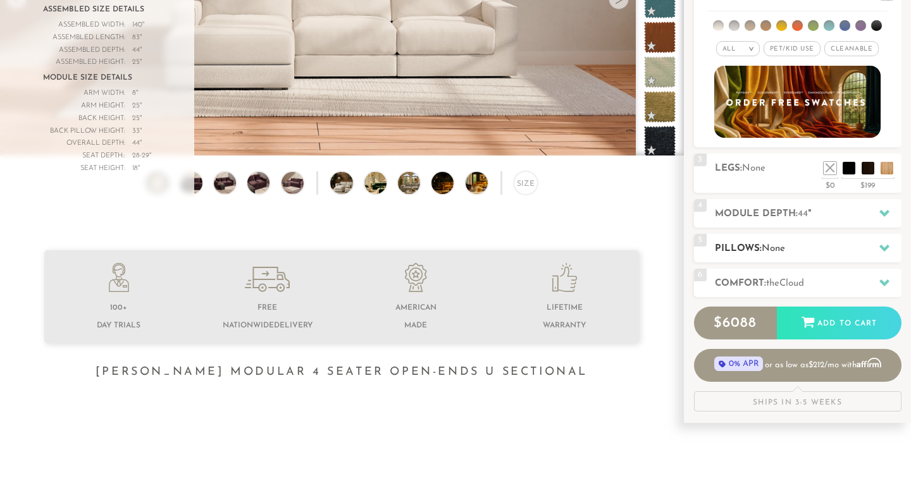
click at [838, 245] on h2 "Pillows: None" at bounding box center [808, 249] width 187 height 15
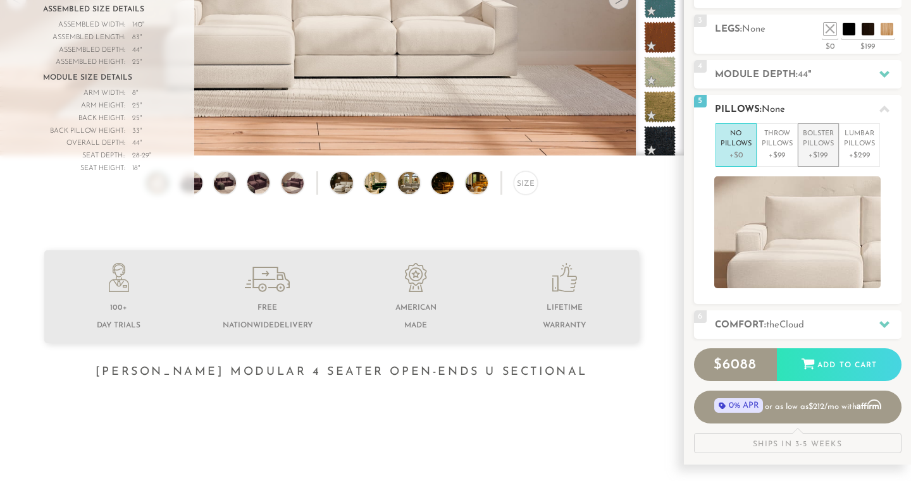
click at [812, 142] on p "Bolster Pillows" at bounding box center [818, 139] width 31 height 21
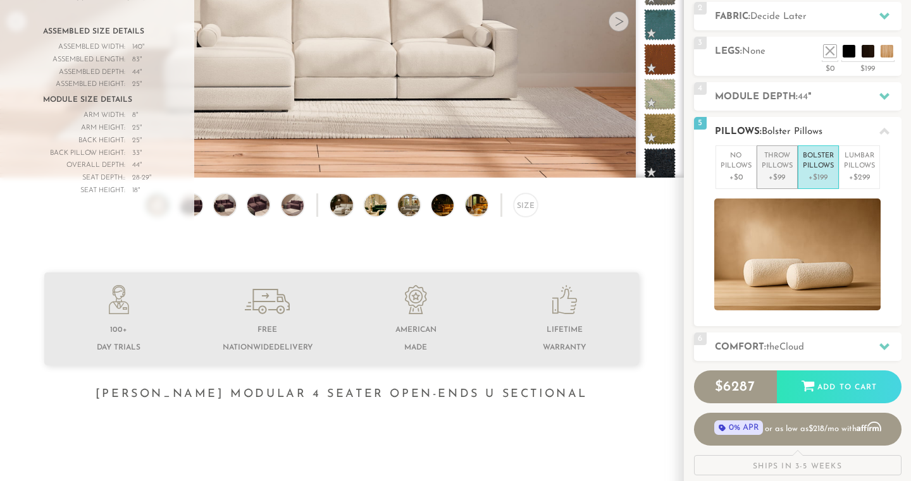
scroll to position [210, 1]
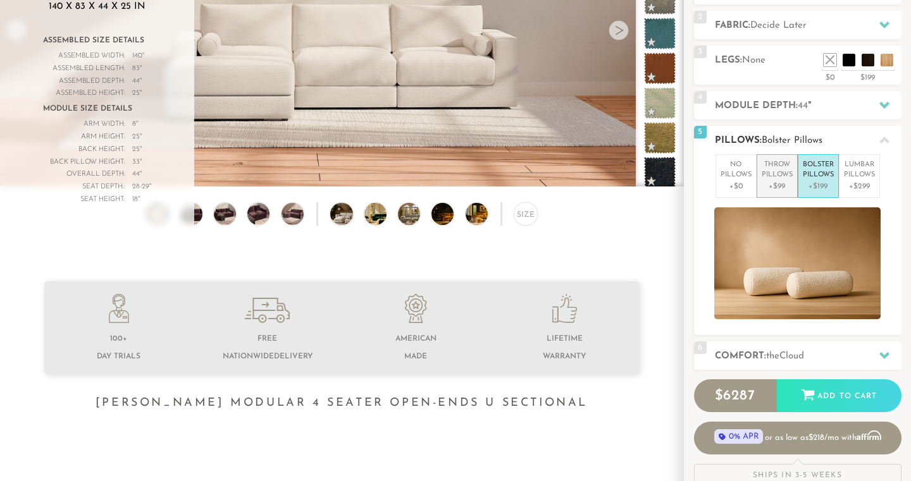
click at [780, 164] on p "Throw Pillows" at bounding box center [777, 170] width 31 height 21
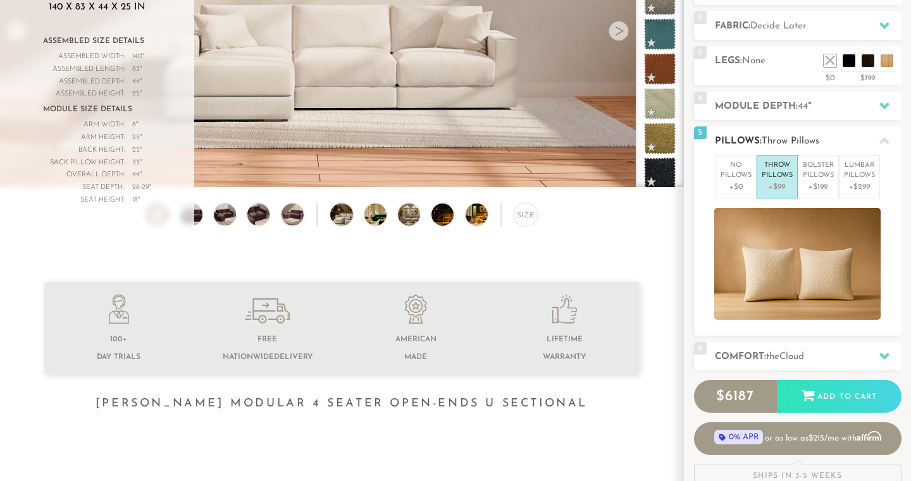
scroll to position [207, 0]
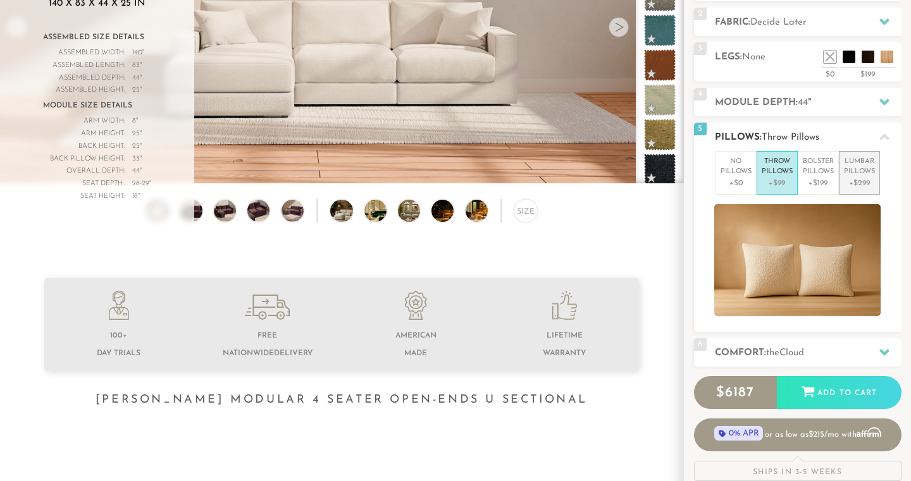
click at [852, 165] on p "Lumbar Pillows" at bounding box center [859, 167] width 31 height 21
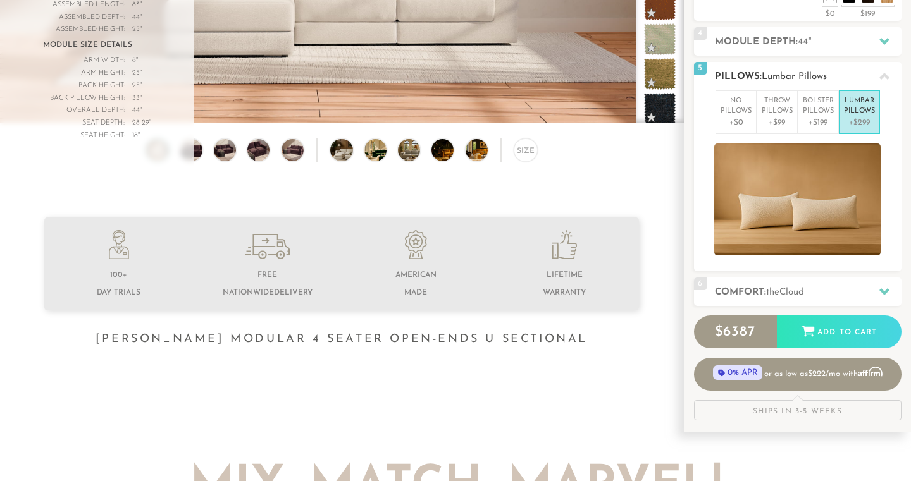
scroll to position [304, 0]
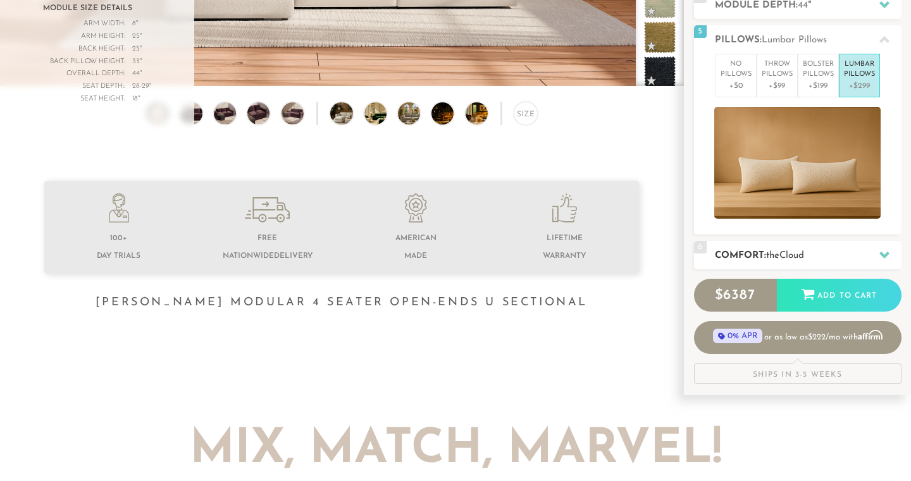
click at [836, 249] on h2 "Comfort: the Cloud" at bounding box center [808, 256] width 187 height 15
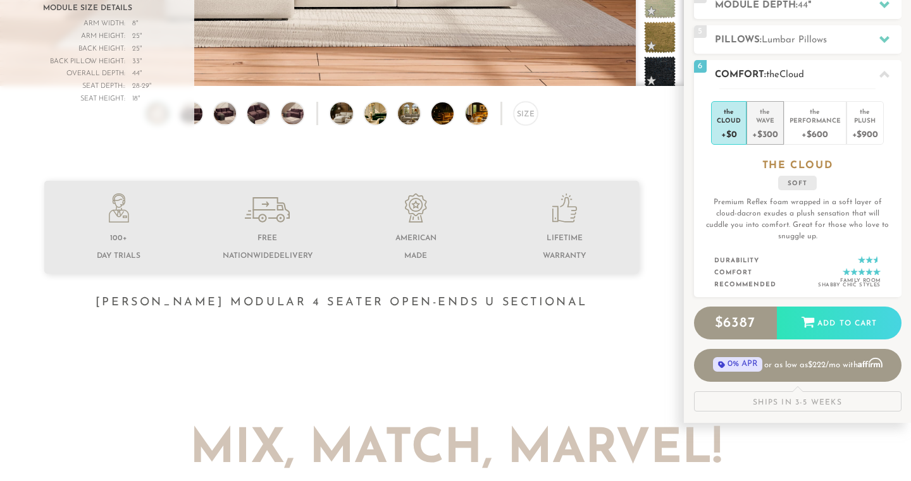
click at [764, 137] on div "+$300" at bounding box center [764, 134] width 25 height 18
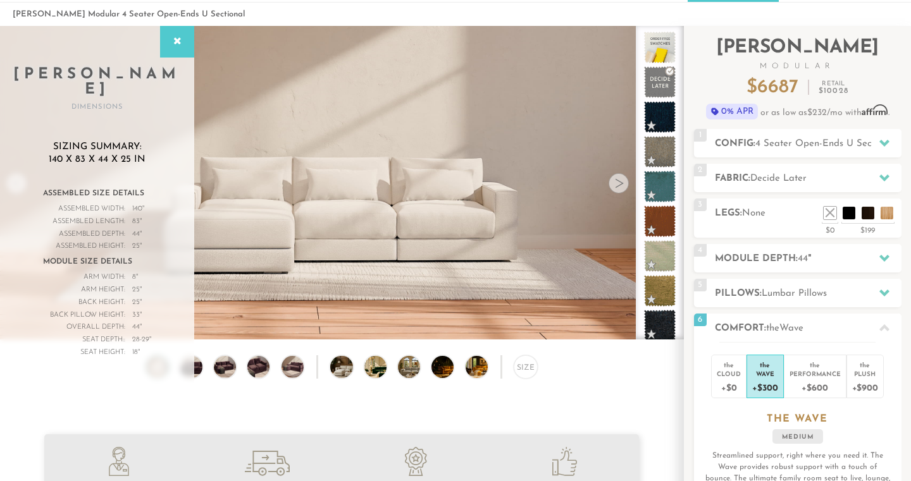
scroll to position [53, 0]
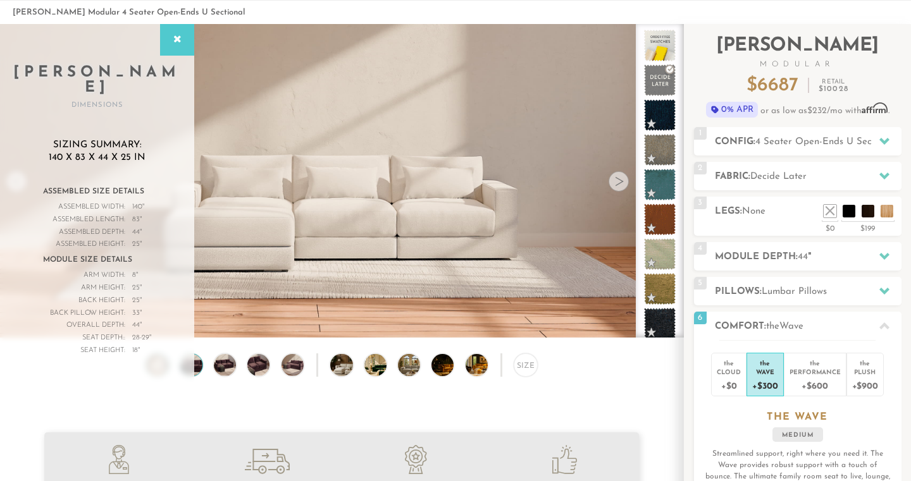
click at [190, 366] on img at bounding box center [191, 365] width 27 height 22
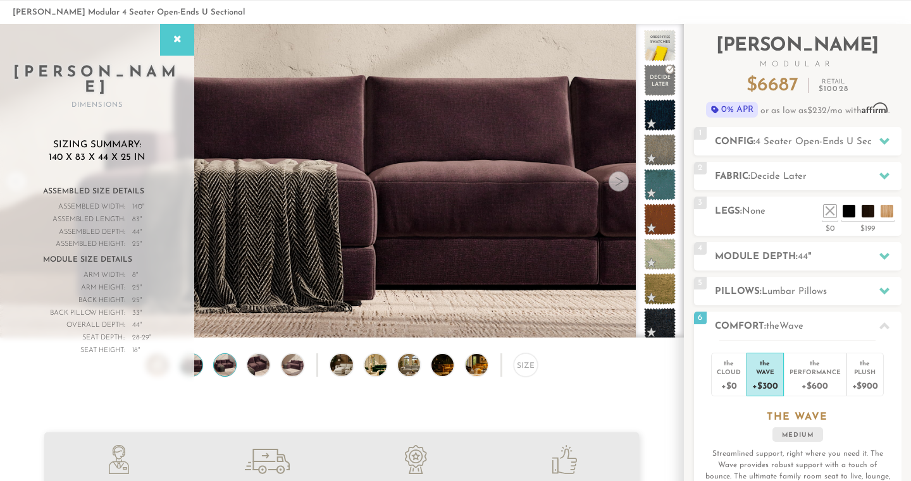
click at [225, 368] on img at bounding box center [225, 365] width 27 height 22
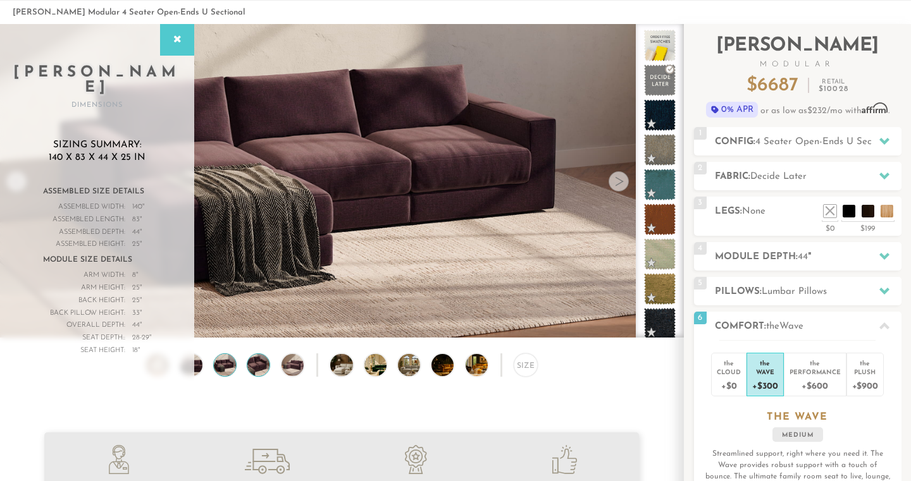
click at [266, 367] on img at bounding box center [258, 365] width 27 height 22
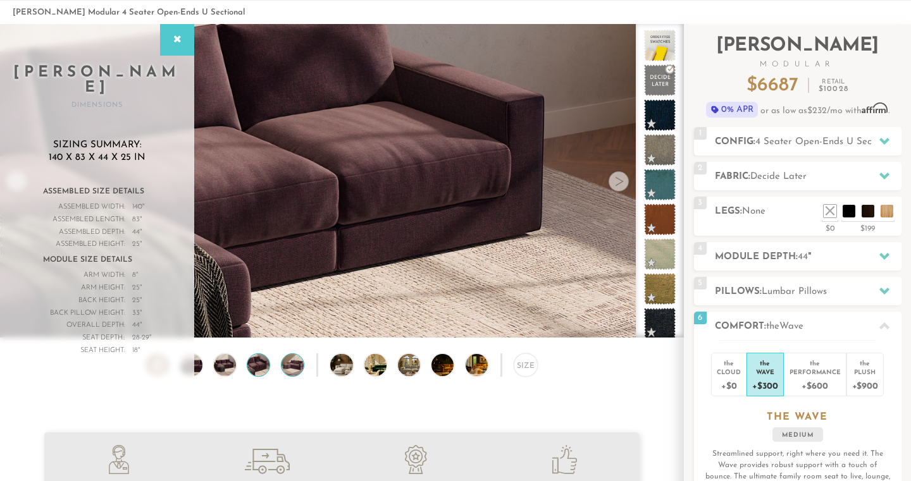
click at [298, 366] on img at bounding box center [292, 365] width 27 height 22
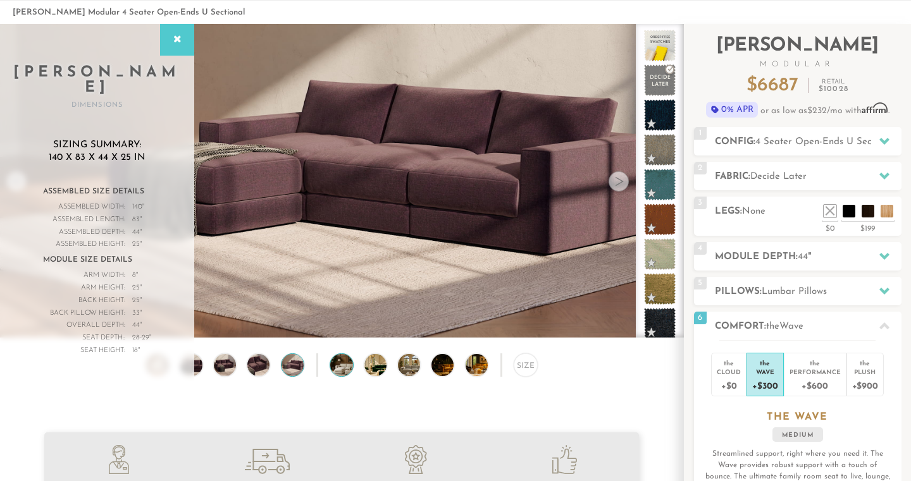
click at [342, 364] on img at bounding box center [349, 365] width 39 height 22
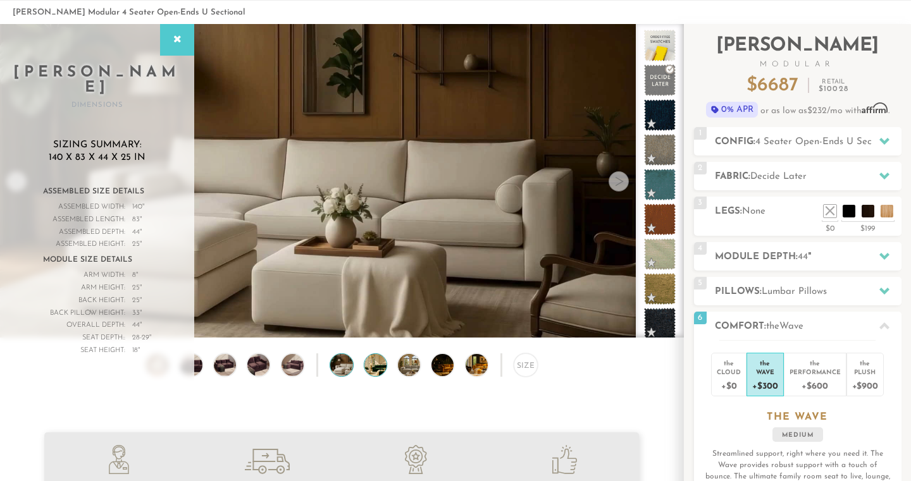
click at [381, 366] on img at bounding box center [383, 365] width 39 height 22
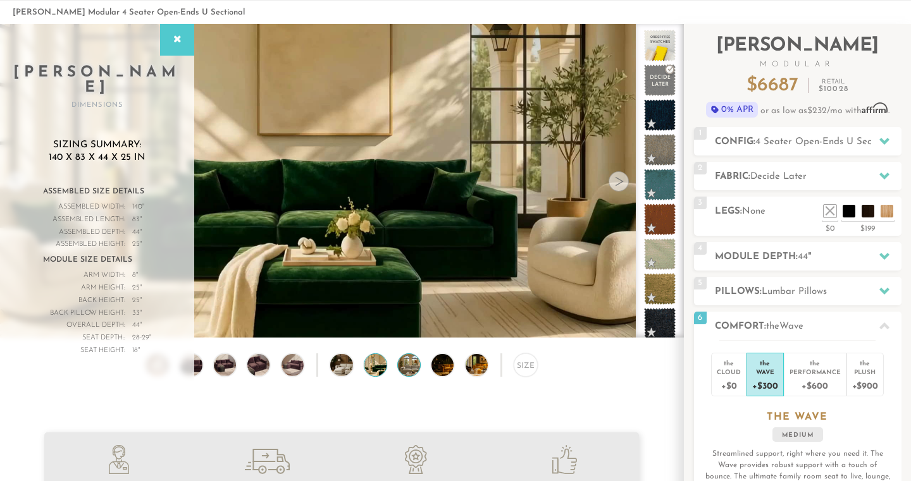
click at [404, 365] on img at bounding box center [417, 365] width 39 height 22
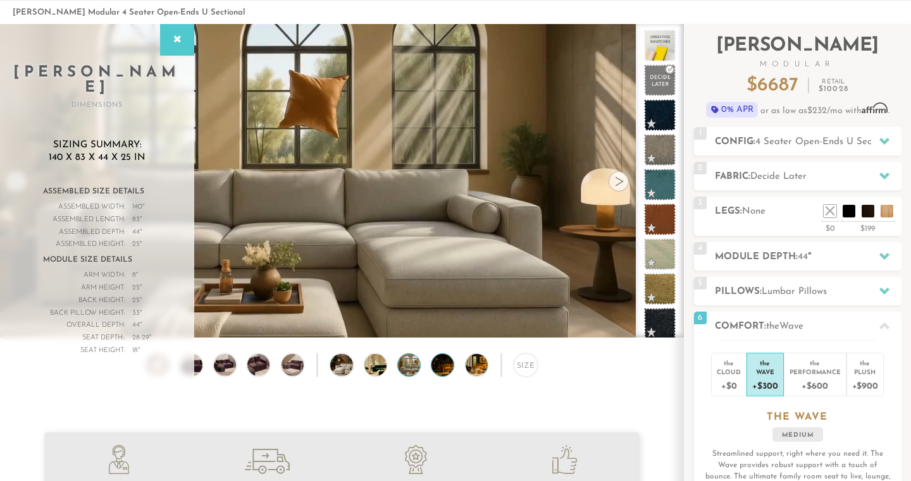
click at [448, 364] on img at bounding box center [450, 365] width 39 height 22
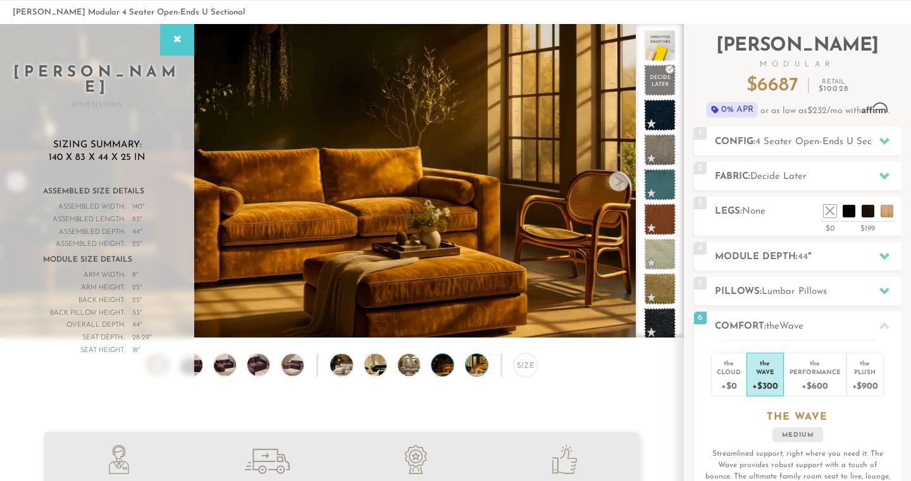
click at [478, 367] on img at bounding box center [485, 365] width 39 height 22
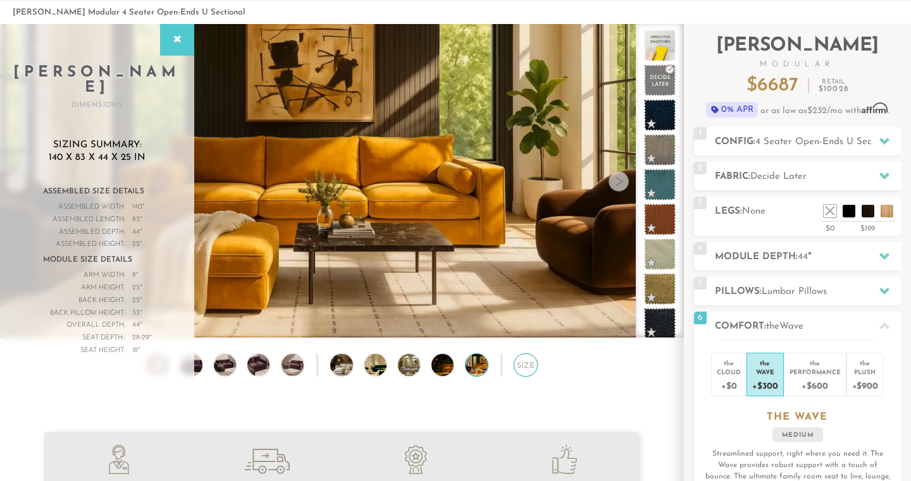
click at [517, 366] on div "Size" at bounding box center [525, 365] width 23 height 23
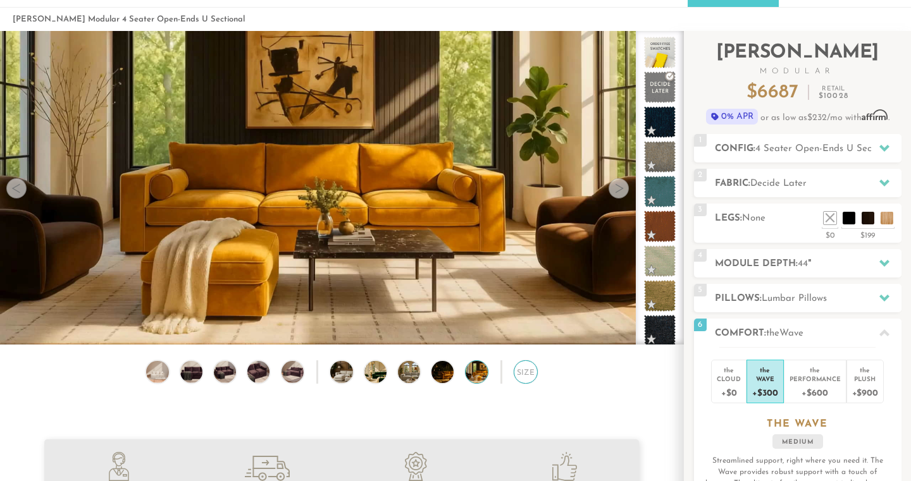
scroll to position [68, 0]
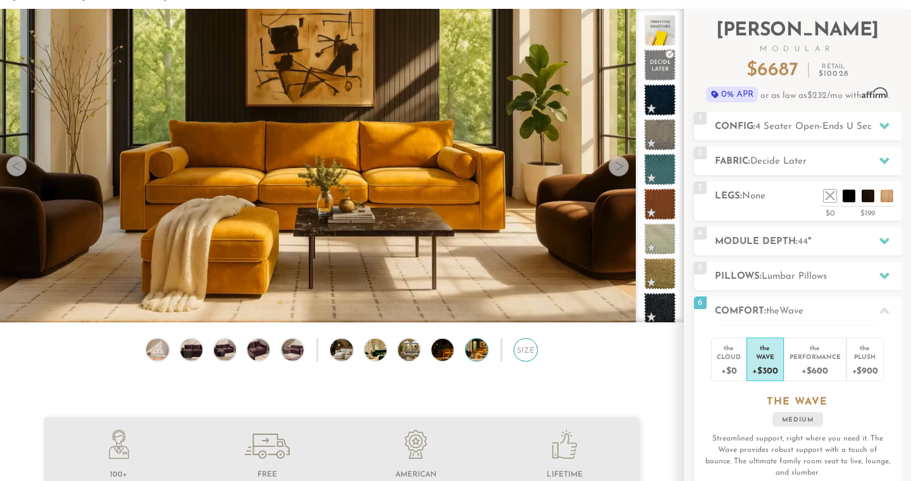
click at [519, 346] on div "Size" at bounding box center [525, 349] width 23 height 23
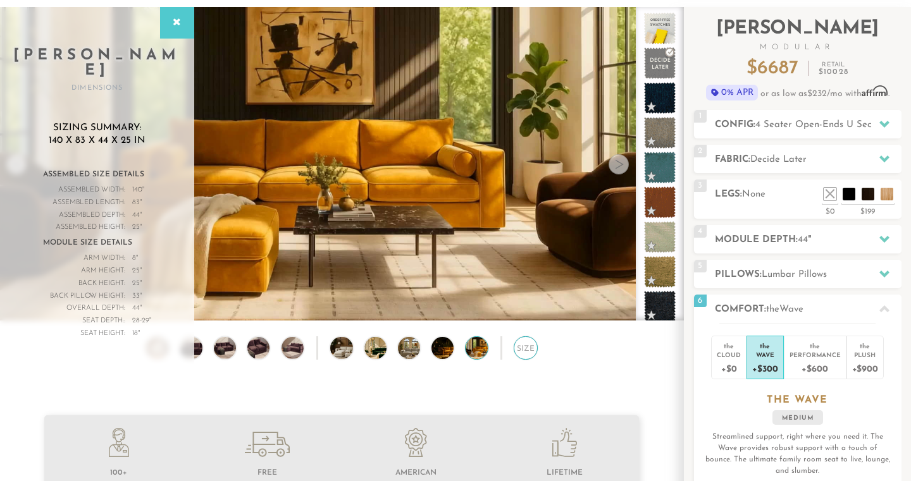
scroll to position [65, 0]
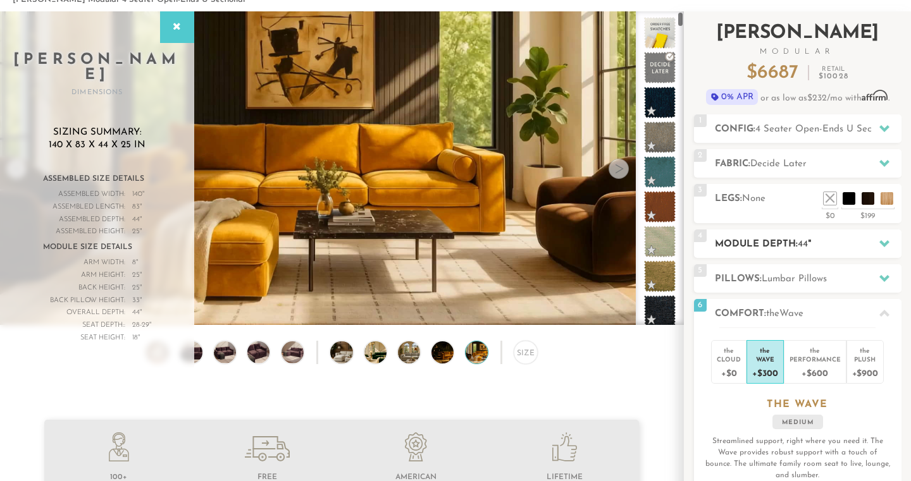
click at [803, 247] on span "44" at bounding box center [803, 244] width 10 height 9
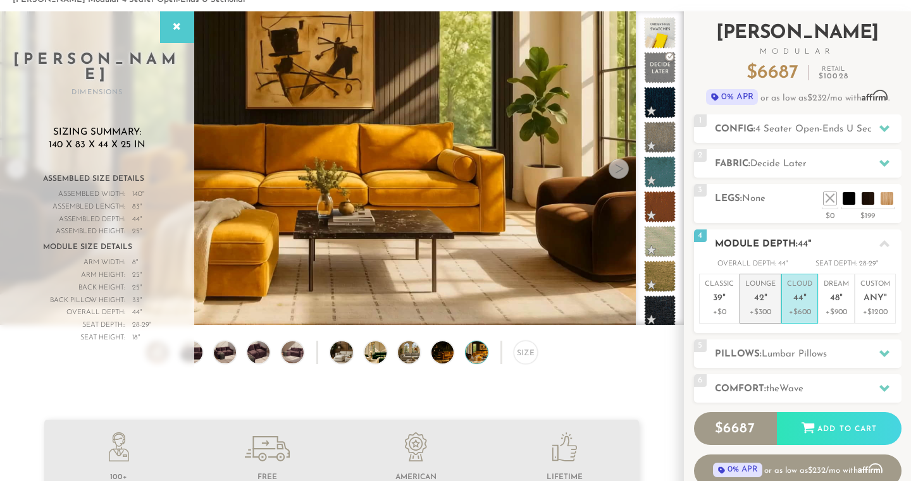
click at [761, 294] on span "42" at bounding box center [759, 299] width 10 height 11
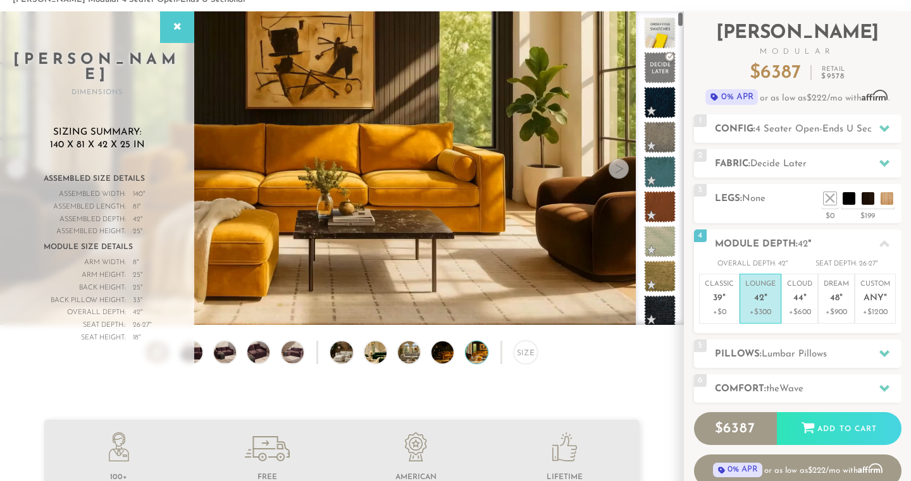
click at [626, 364] on div "Size" at bounding box center [341, 356] width 683 height 30
click at [161, 352] on img at bounding box center [157, 353] width 27 height 22
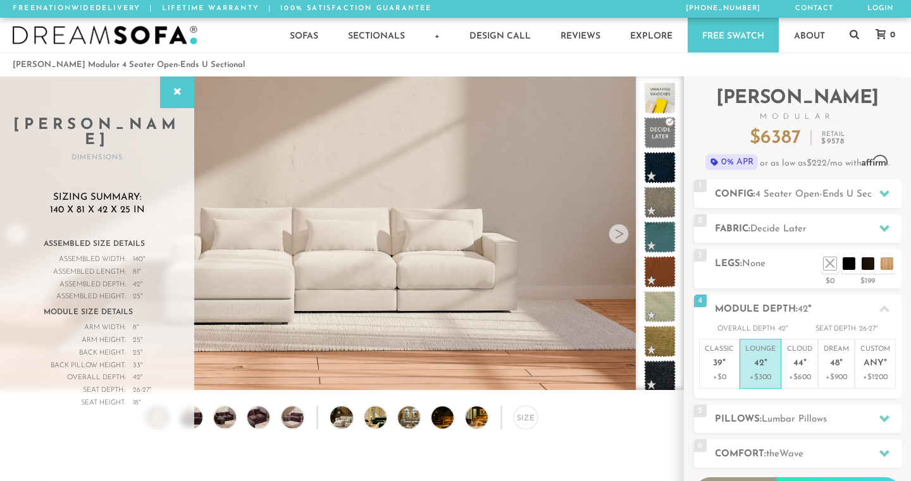
scroll to position [0, 0]
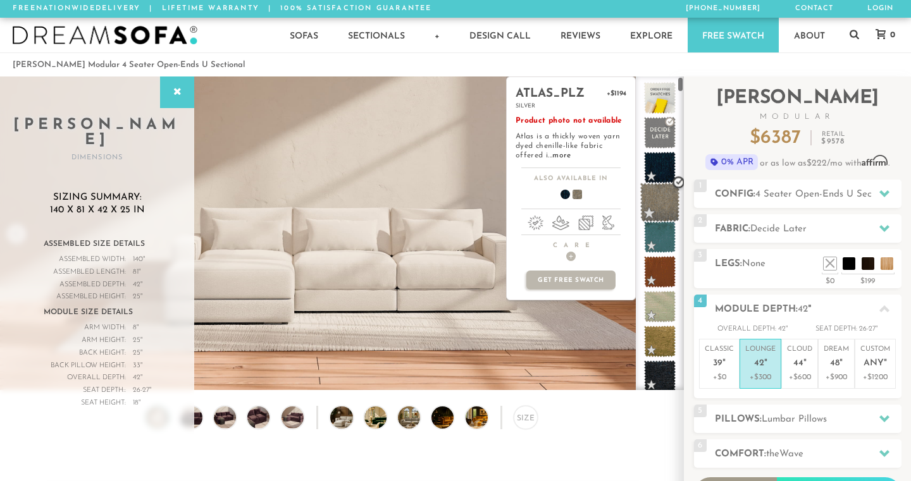
click at [667, 204] on span at bounding box center [660, 203] width 40 height 40
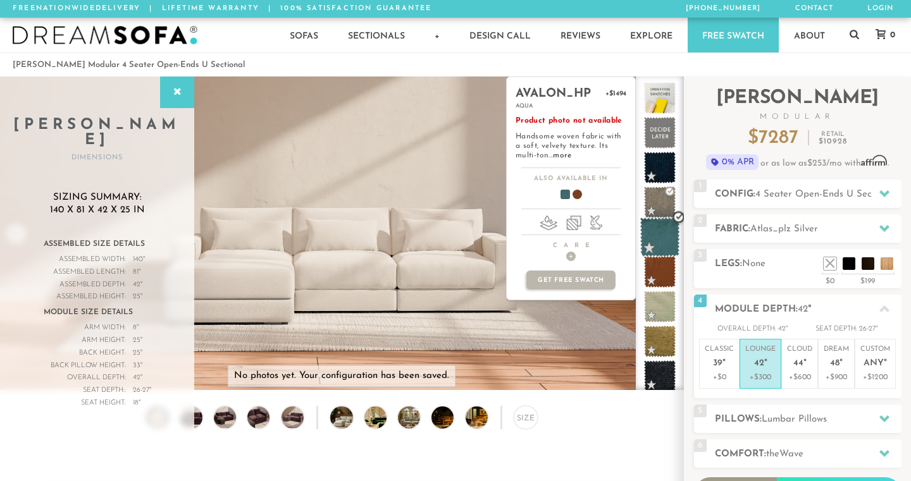
click at [664, 240] on span at bounding box center [660, 238] width 40 height 40
click at [664, 272] on span at bounding box center [660, 272] width 40 height 40
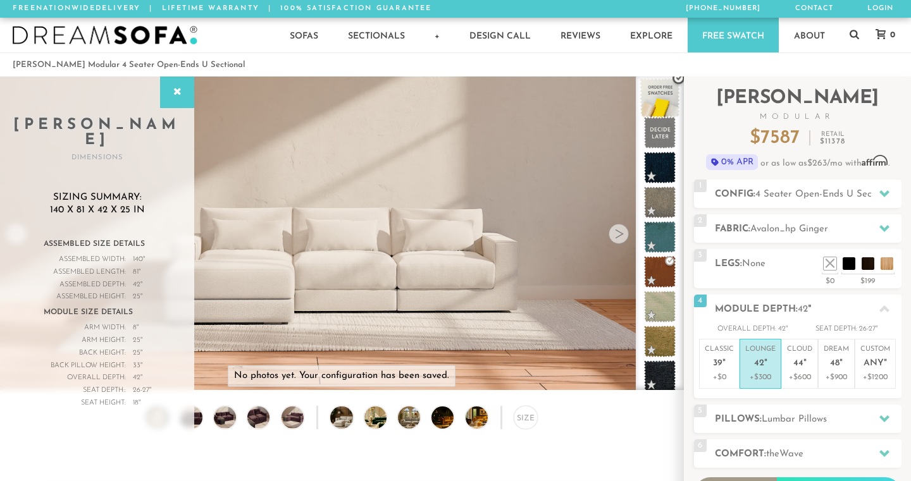
click at [655, 82] on span at bounding box center [660, 98] width 40 height 40
